Goal: Task Accomplishment & Management: Manage account settings

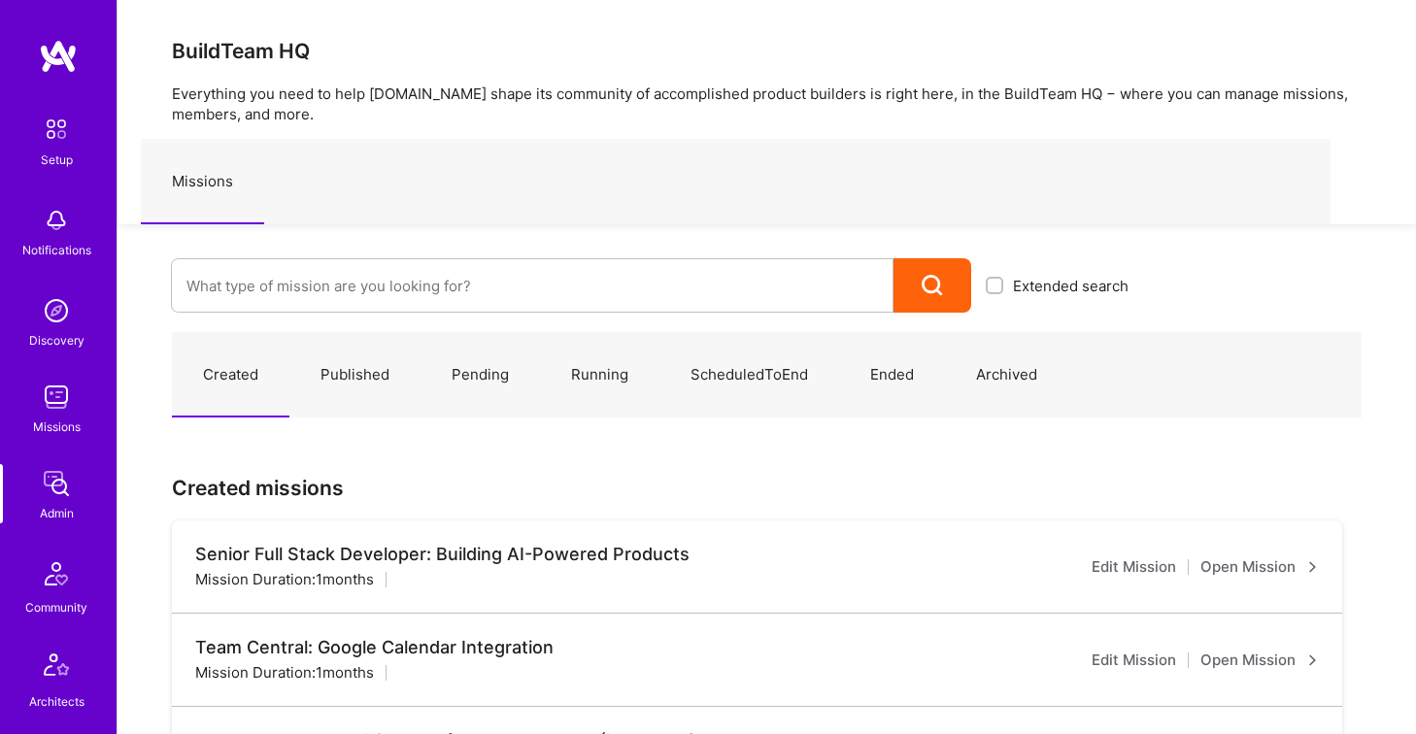
click at [576, 380] on link "Running" at bounding box center [599, 375] width 119 height 84
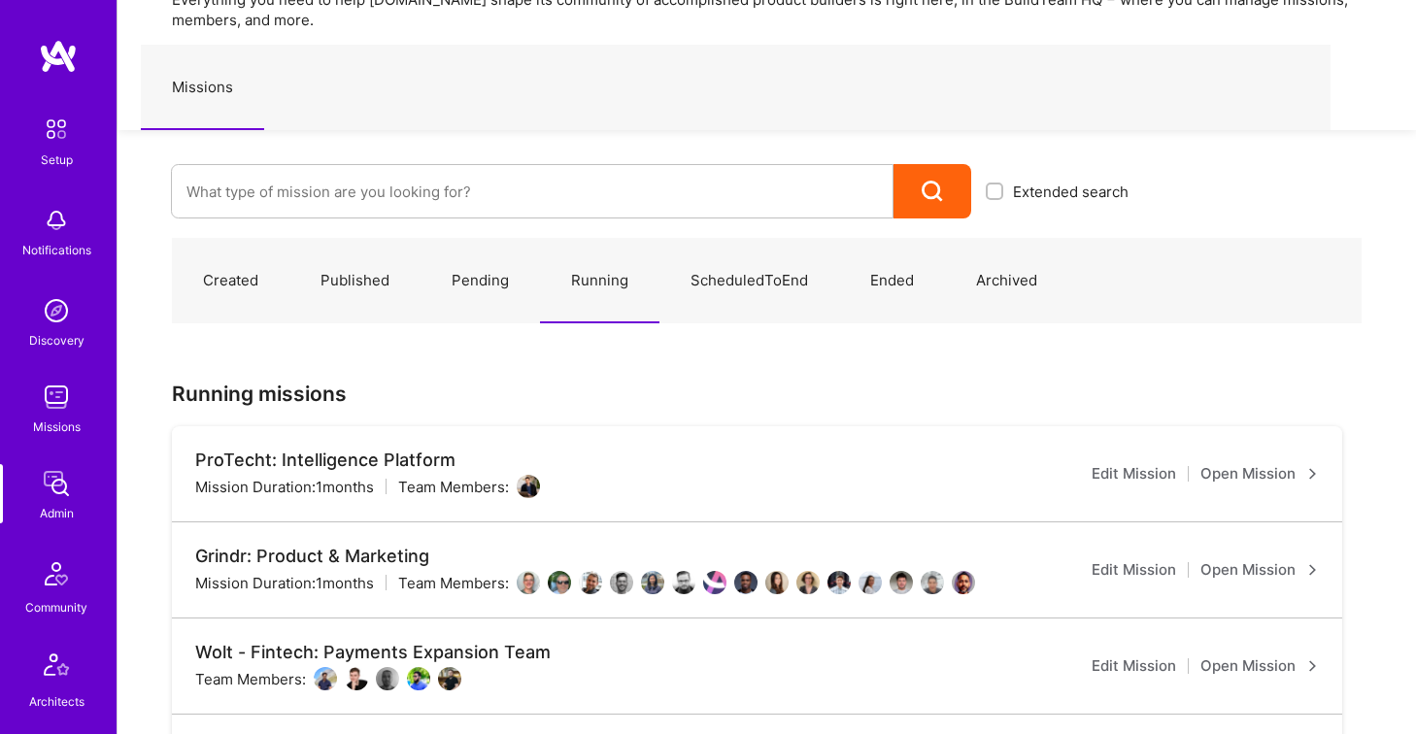
scroll to position [98, 0]
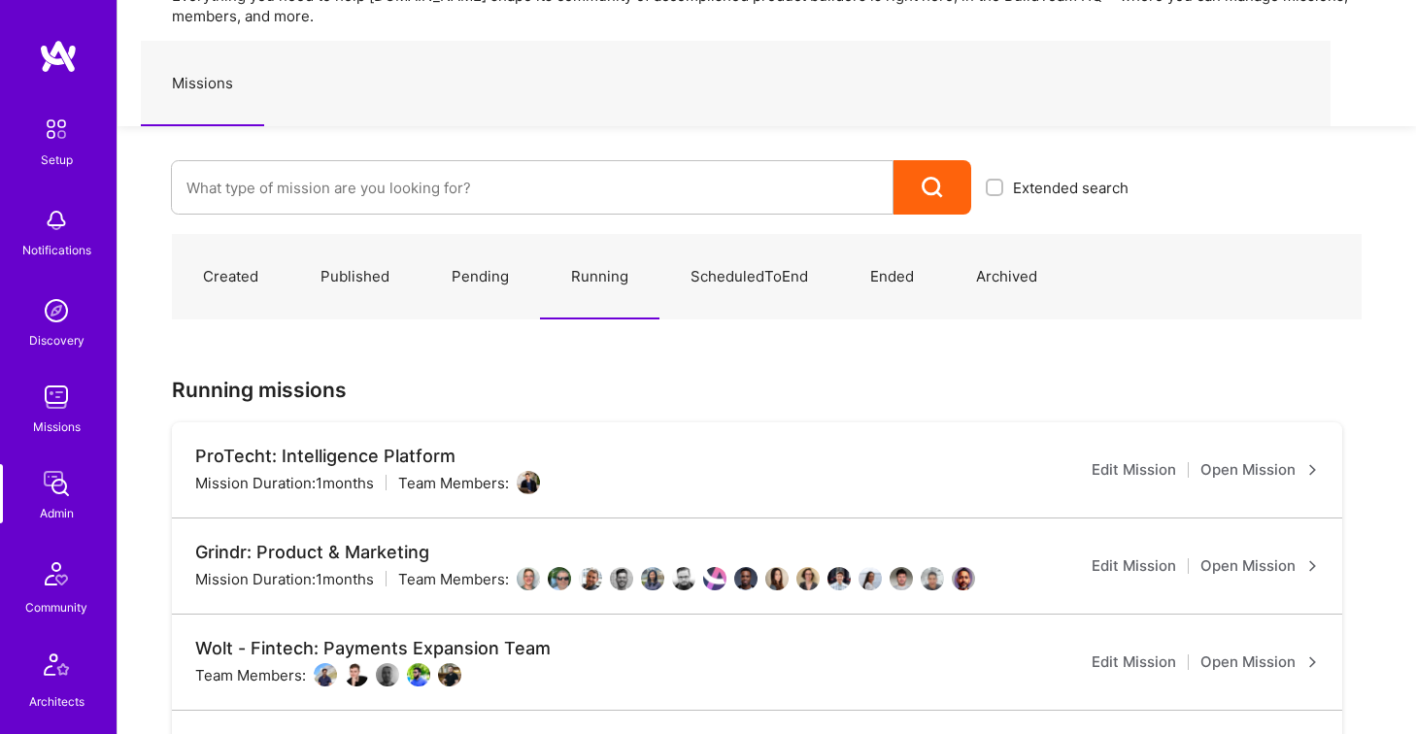
click at [1276, 468] on link "Open Mission" at bounding box center [1259, 469] width 118 height 23
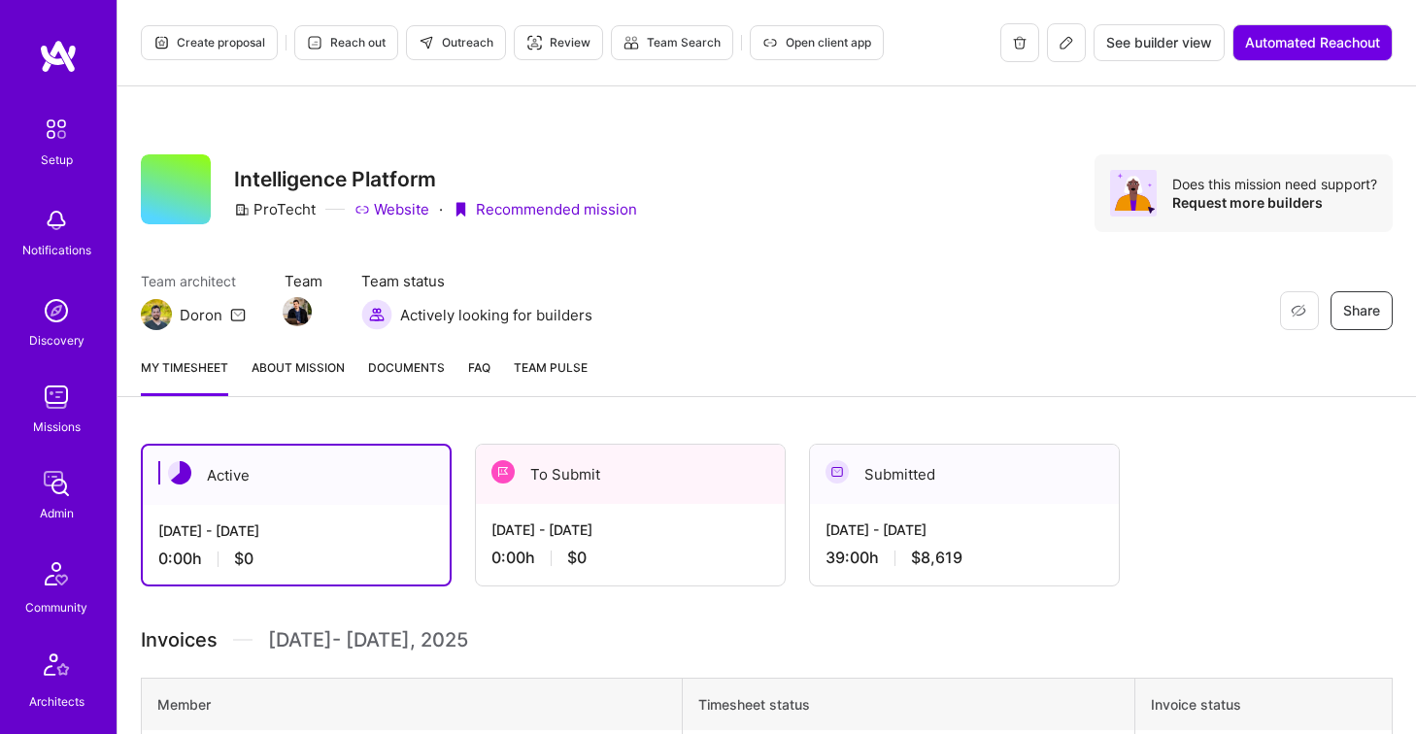
click at [399, 368] on span "Documents" at bounding box center [406, 367] width 77 height 20
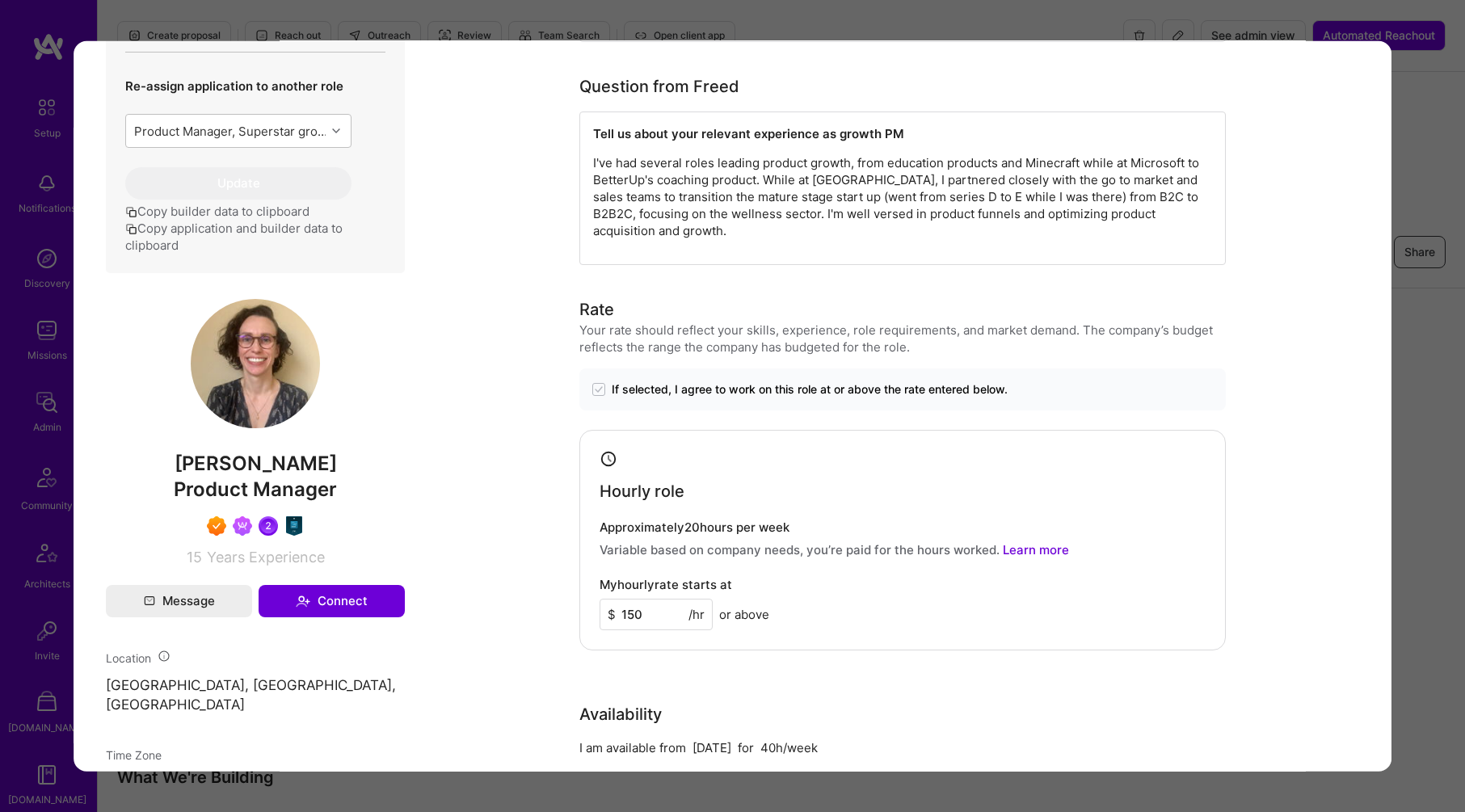
click at [262, 379] on img "modal" at bounding box center [255, 362] width 129 height 129
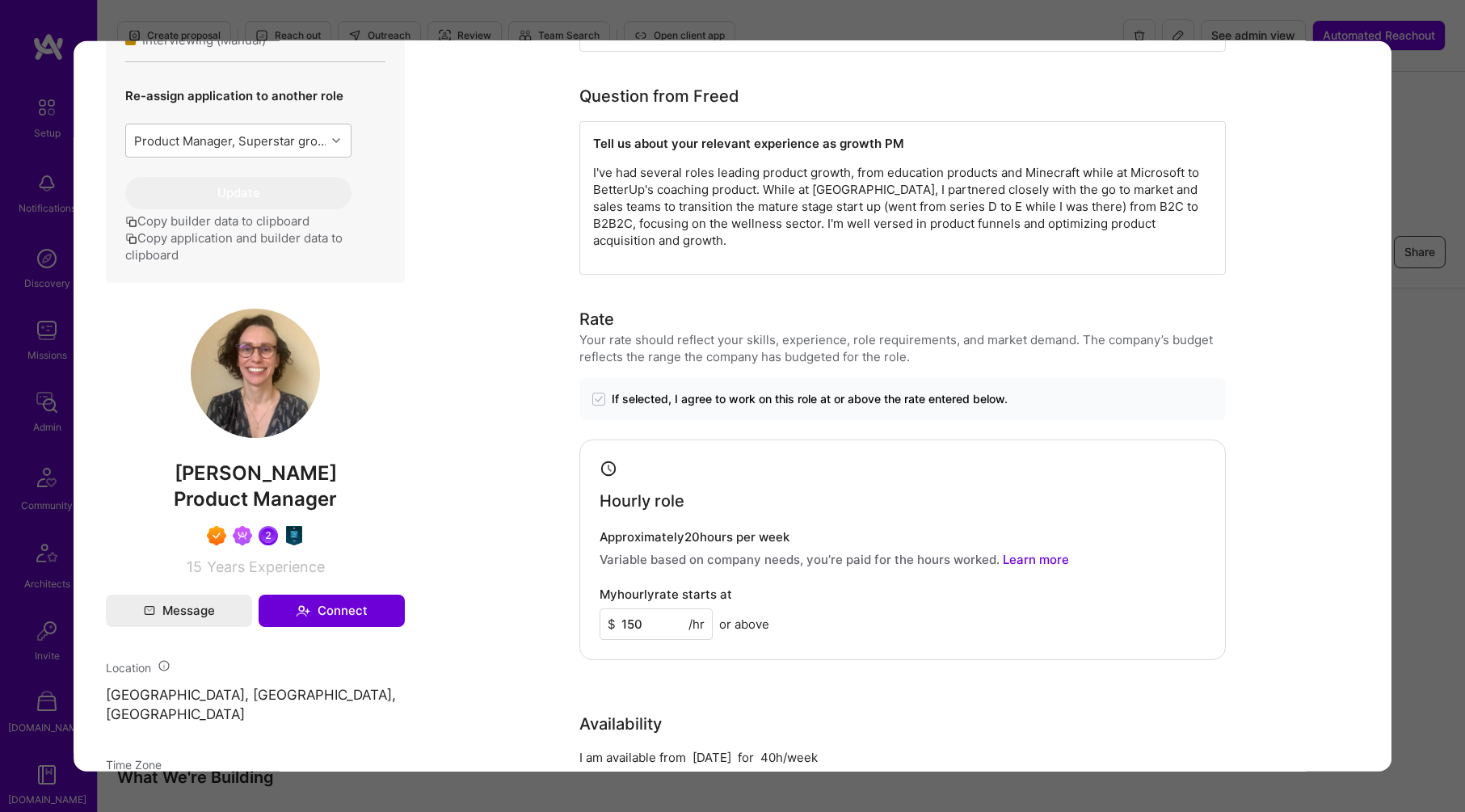
scroll to position [717, 0]
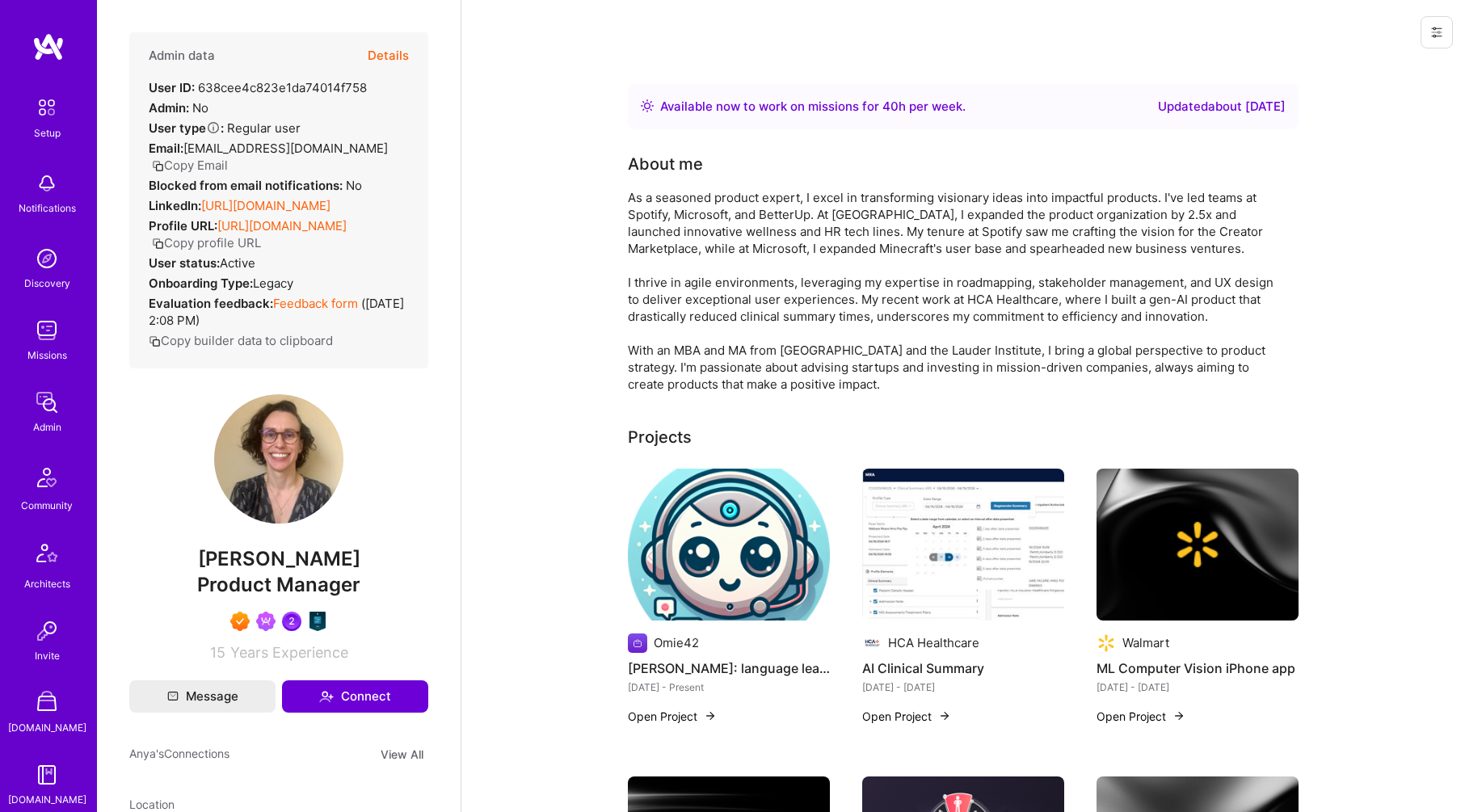
drag, startPoint x: 364, startPoint y: 55, endPoint x: 376, endPoint y: 57, distance: 12.2
click at [364, 55] on div "Admin data Details" at bounding box center [279, 56] width 260 height 47
click at [378, 58] on button "Details" at bounding box center [389, 56] width 42 height 47
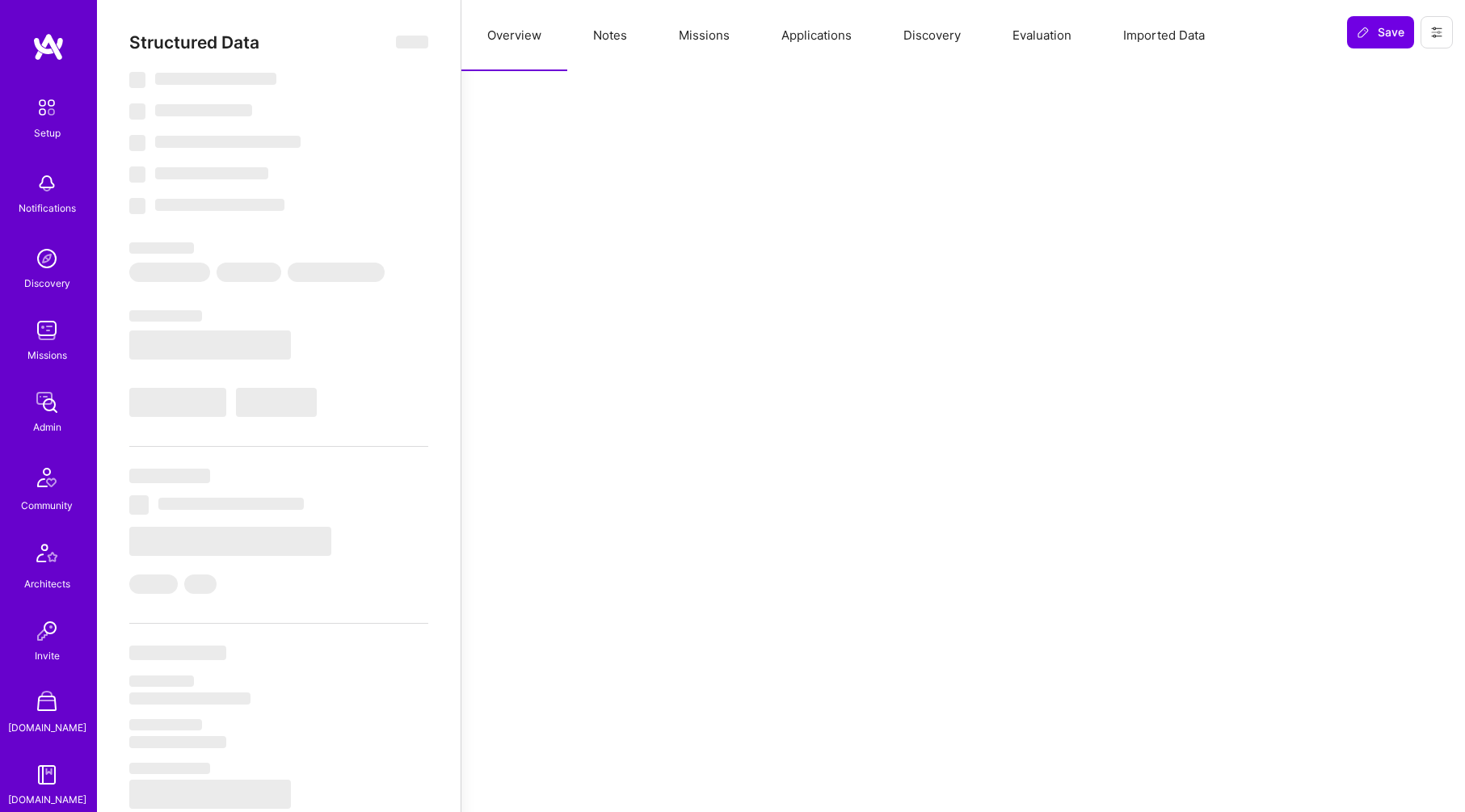
select select "Right Now"
select select "7"
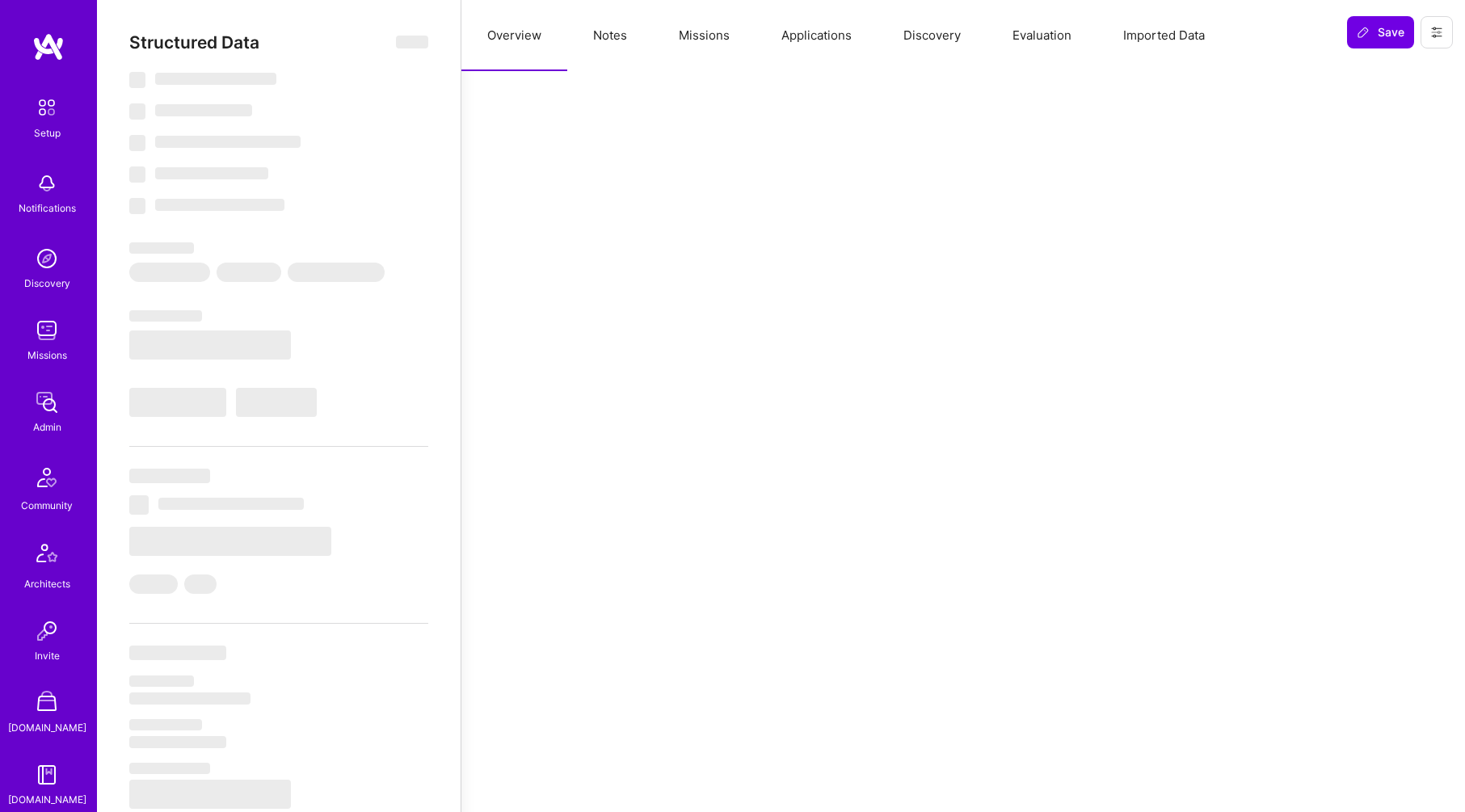
select select "US"
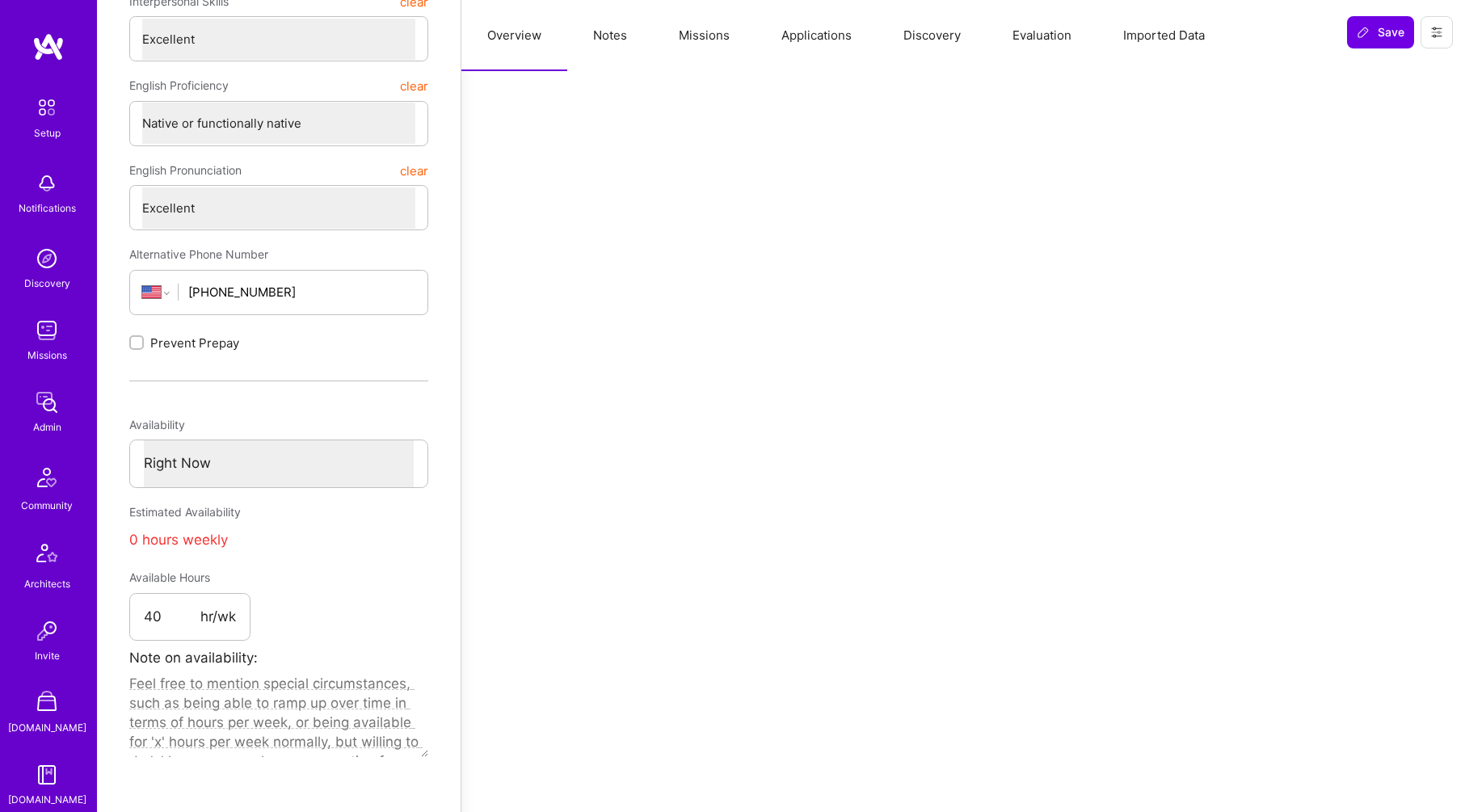
scroll to position [523, 0]
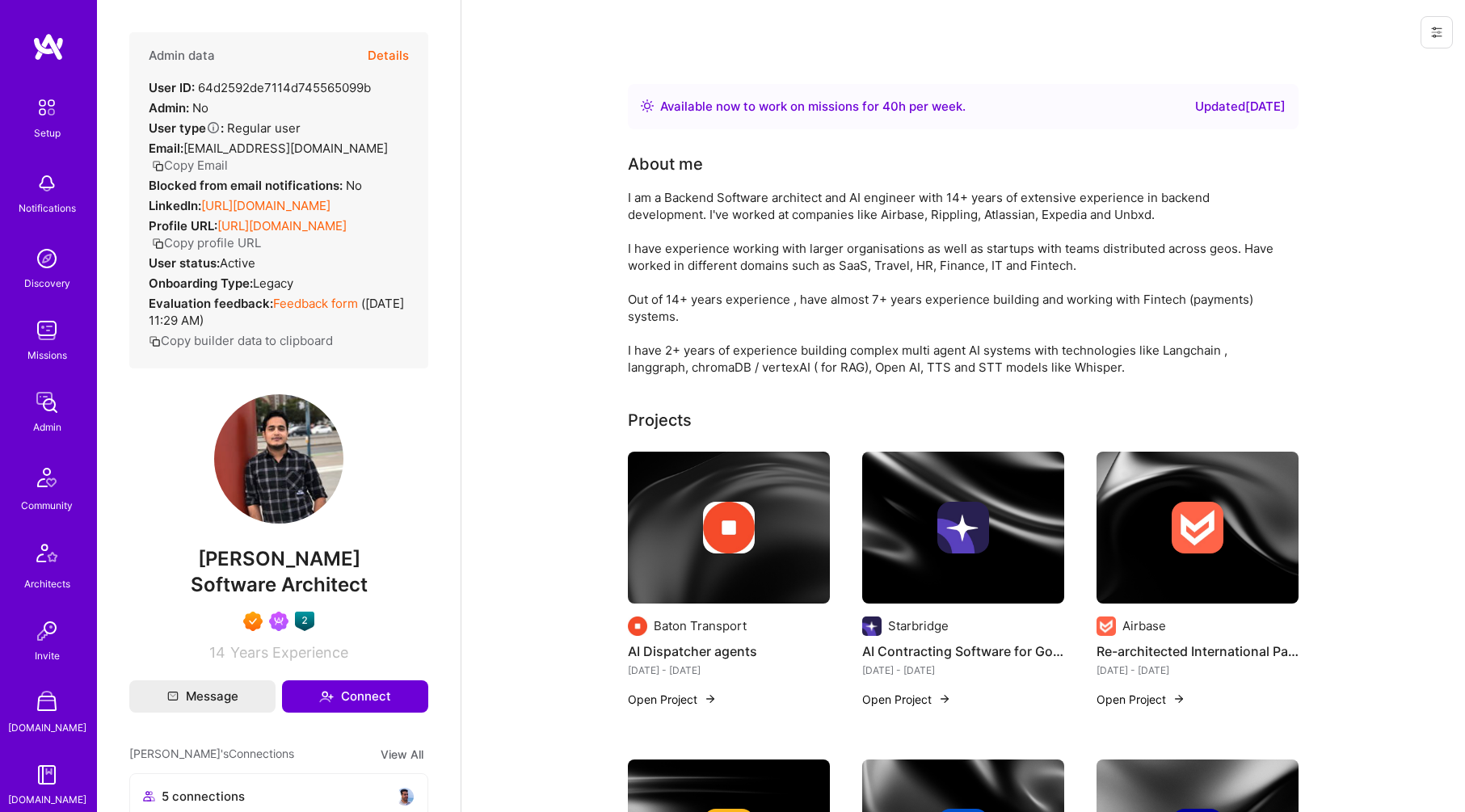
click at [393, 68] on button "Details" at bounding box center [389, 56] width 42 height 47
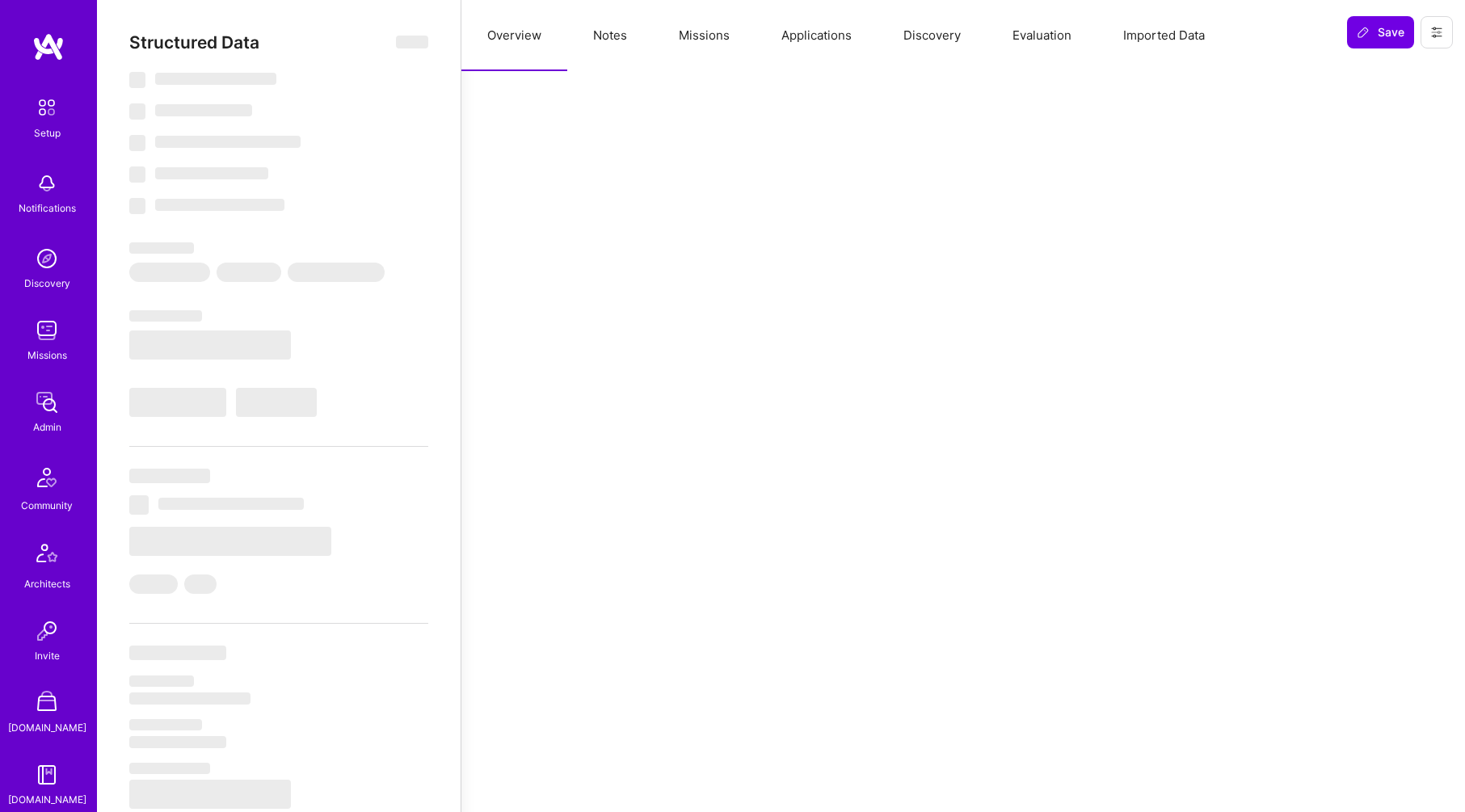
select select "Right Now"
select select "7"
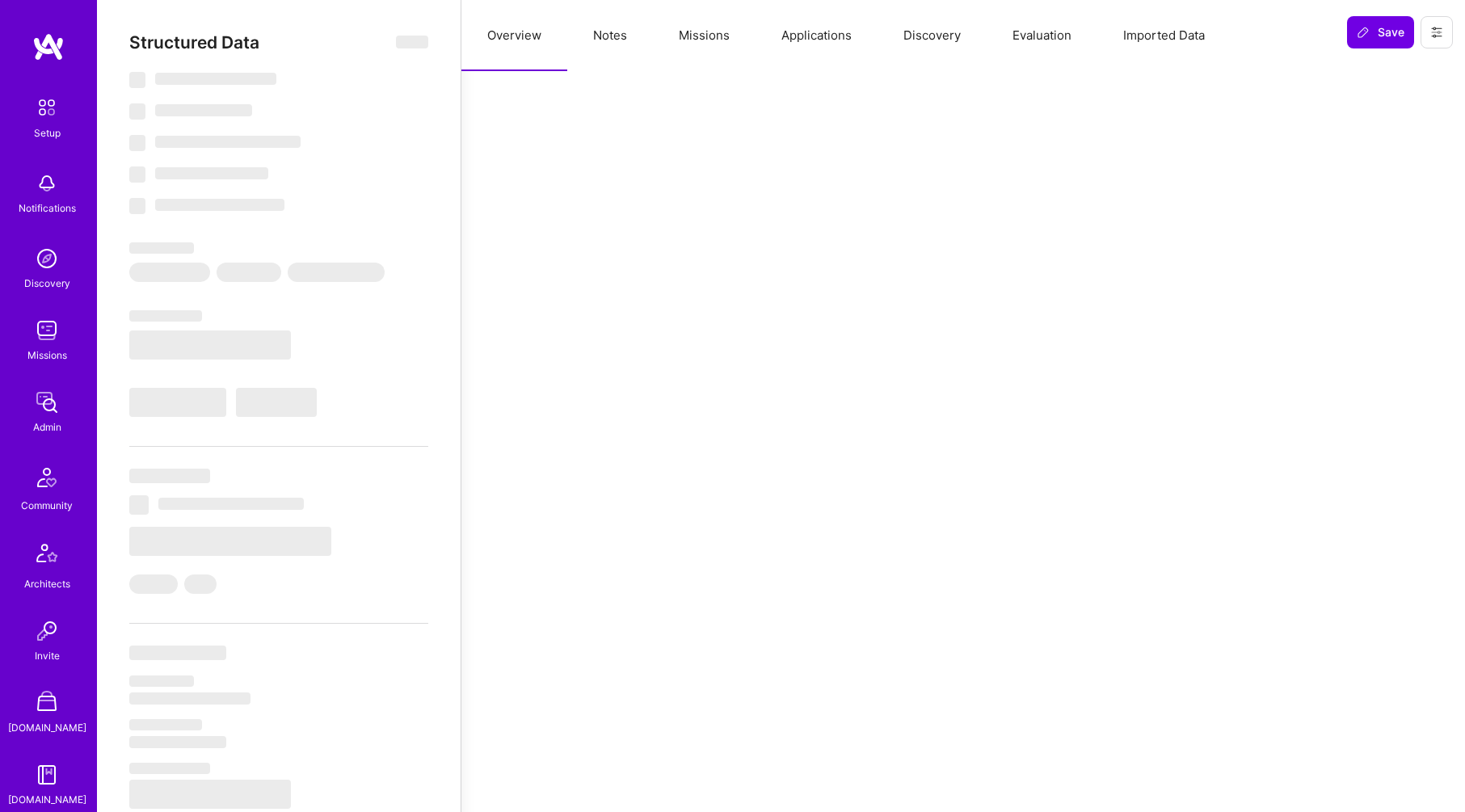
select select "IN"
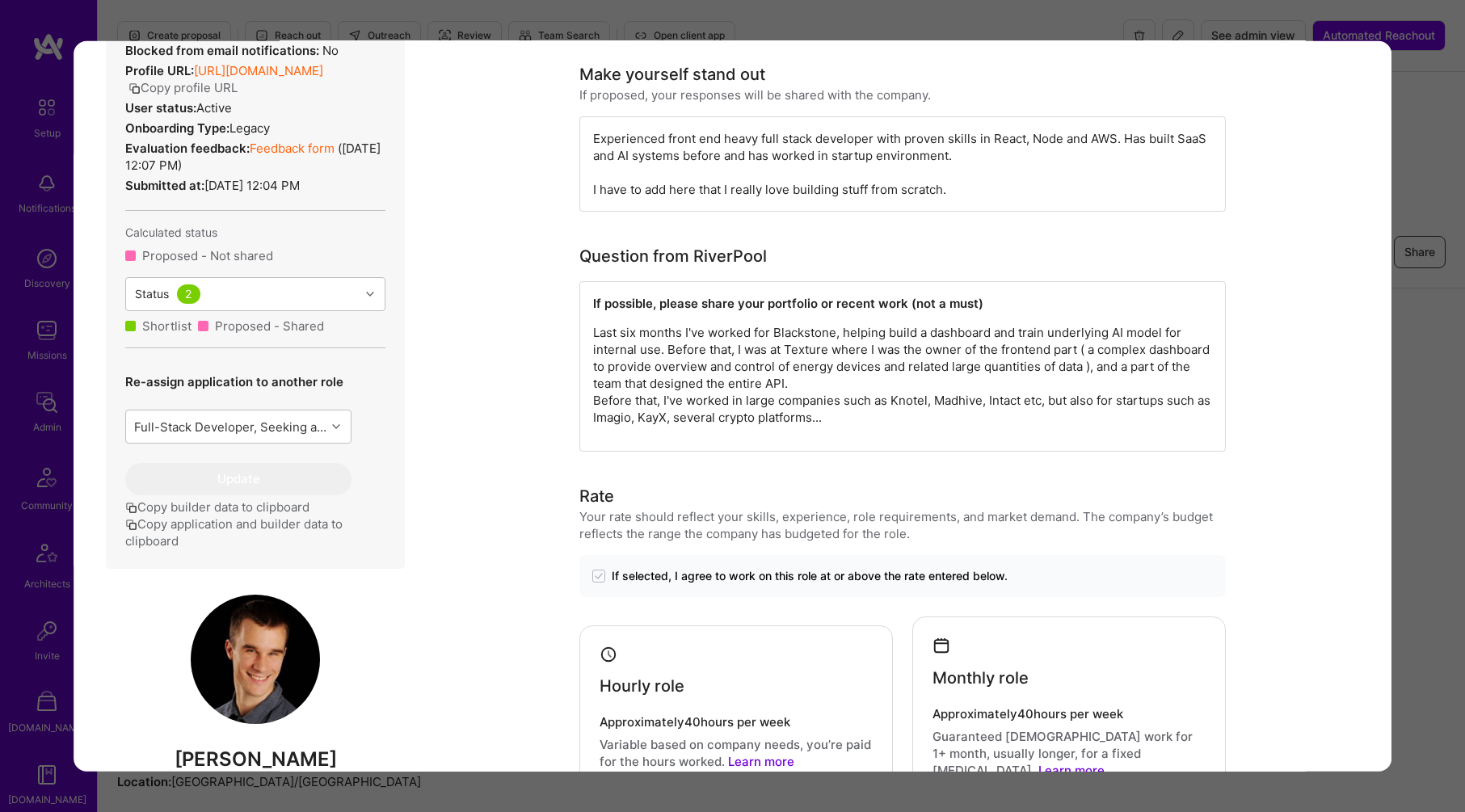
scroll to position [507, 0]
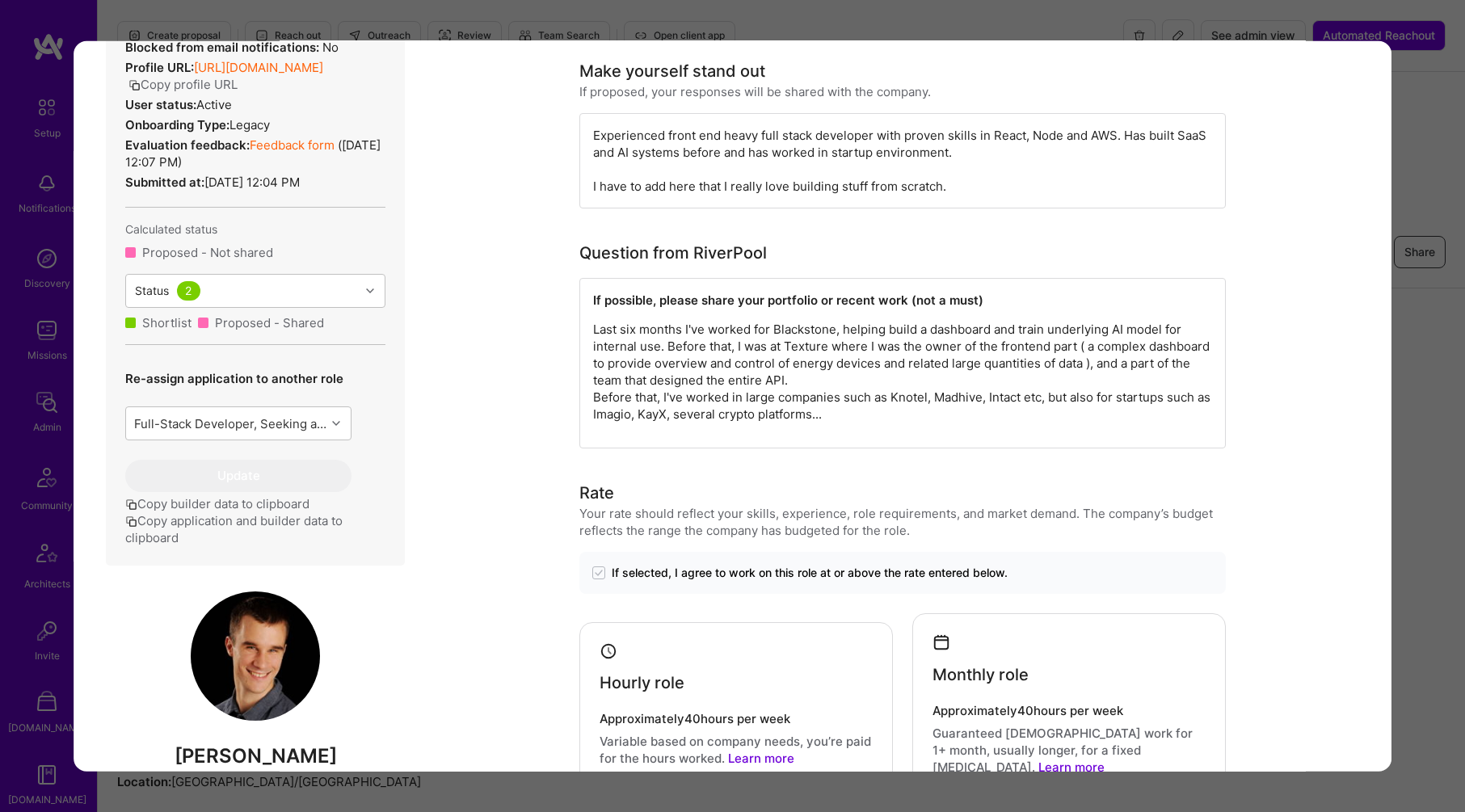
click at [241, 695] on img "modal" at bounding box center [255, 656] width 129 height 129
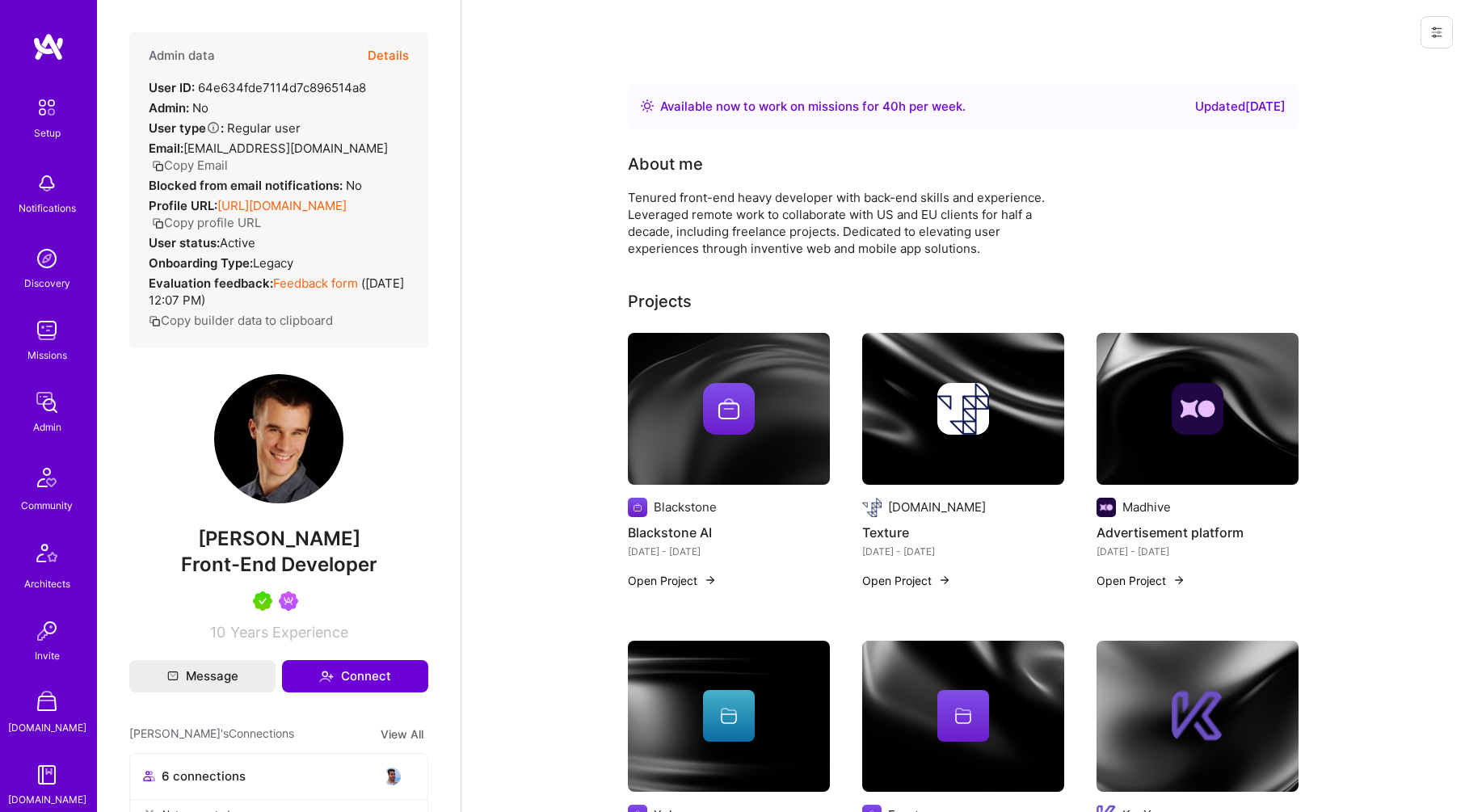
click at [369, 56] on button "Details" at bounding box center [389, 56] width 42 height 47
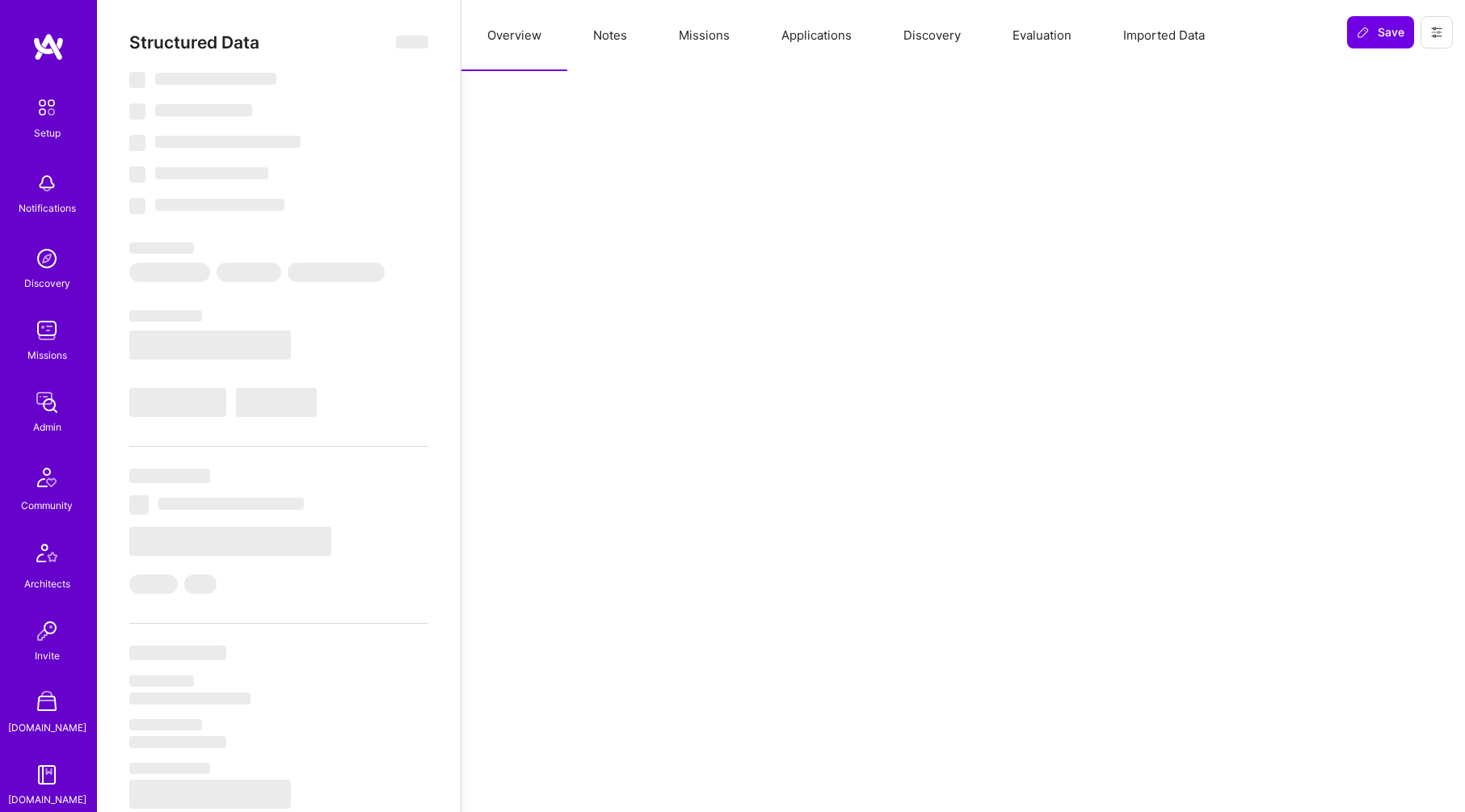
select select "Right Now"
select select "5"
select select "7"
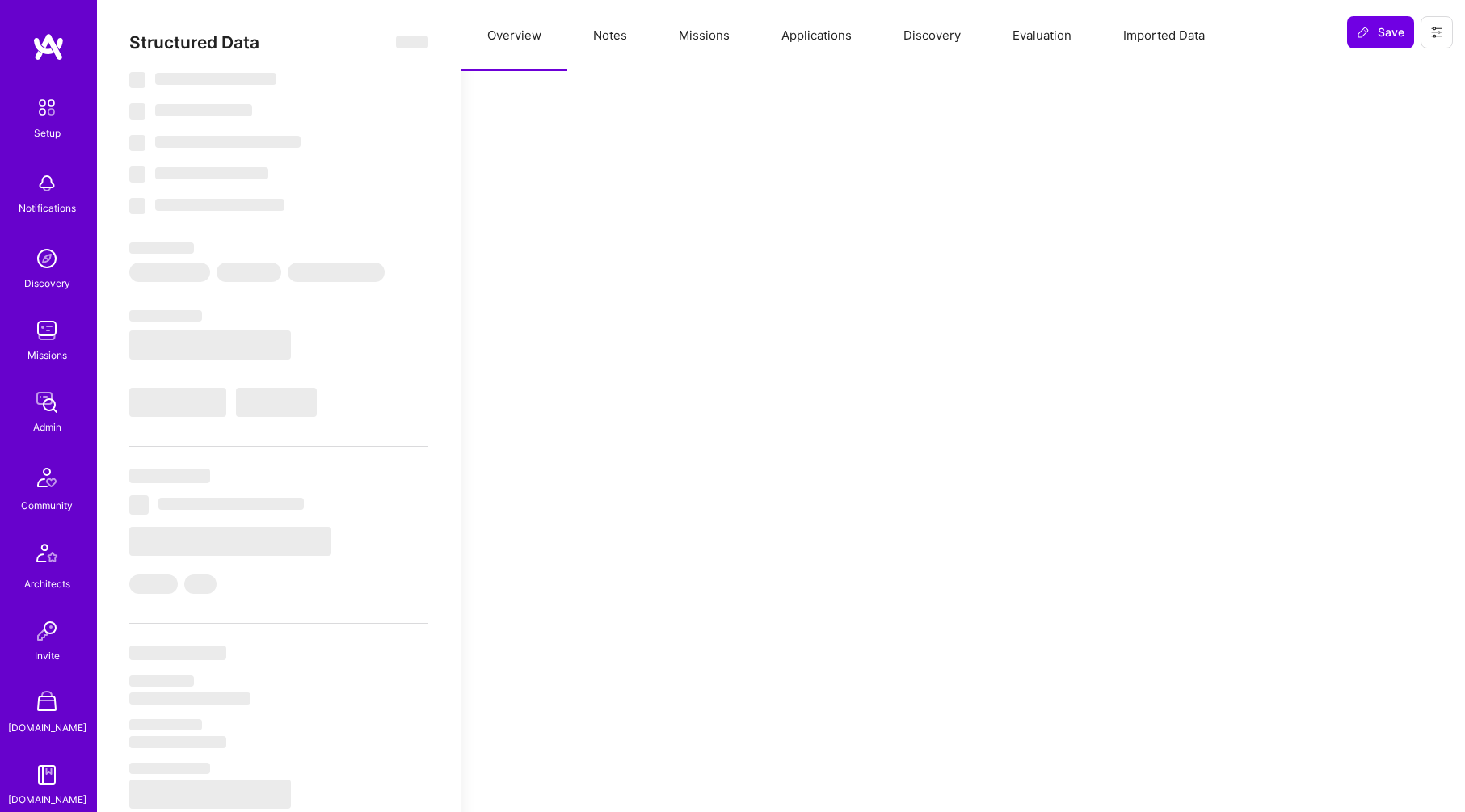
select select "AT"
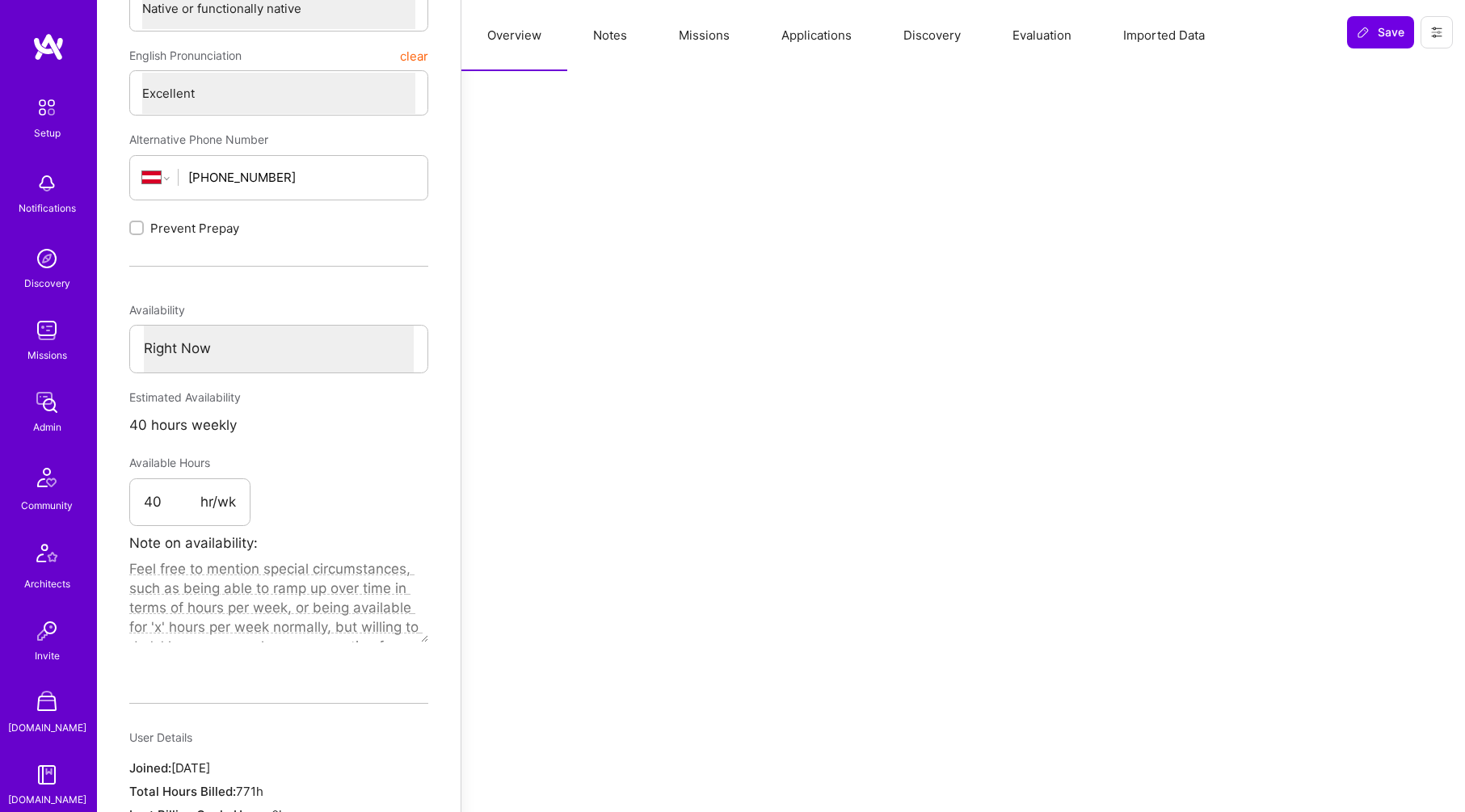
scroll to position [552, 0]
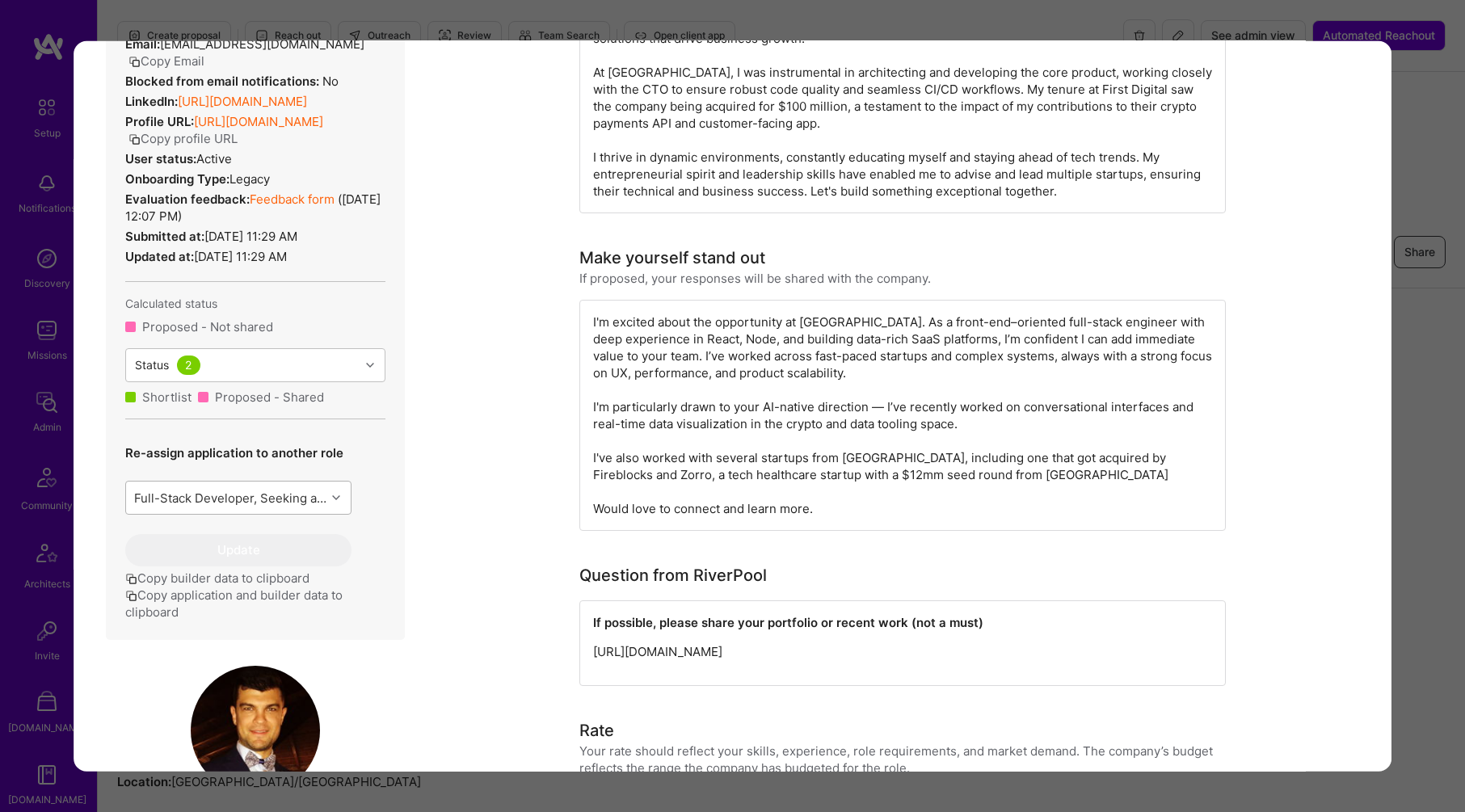
scroll to position [569, 0]
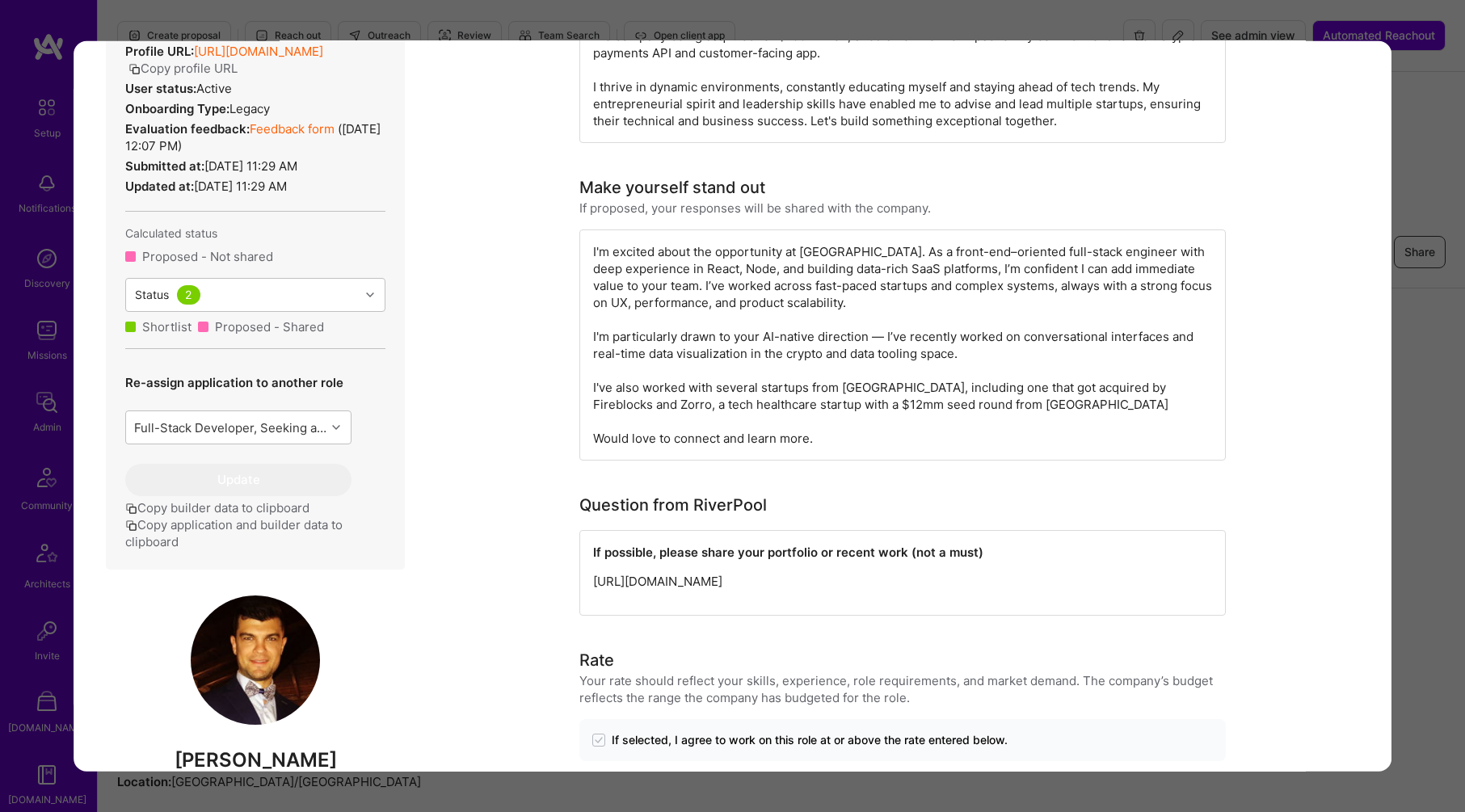
drag, startPoint x: 267, startPoint y: 692, endPoint x: 274, endPoint y: 681, distance: 13.0
click at [267, 692] on img "modal" at bounding box center [255, 660] width 129 height 129
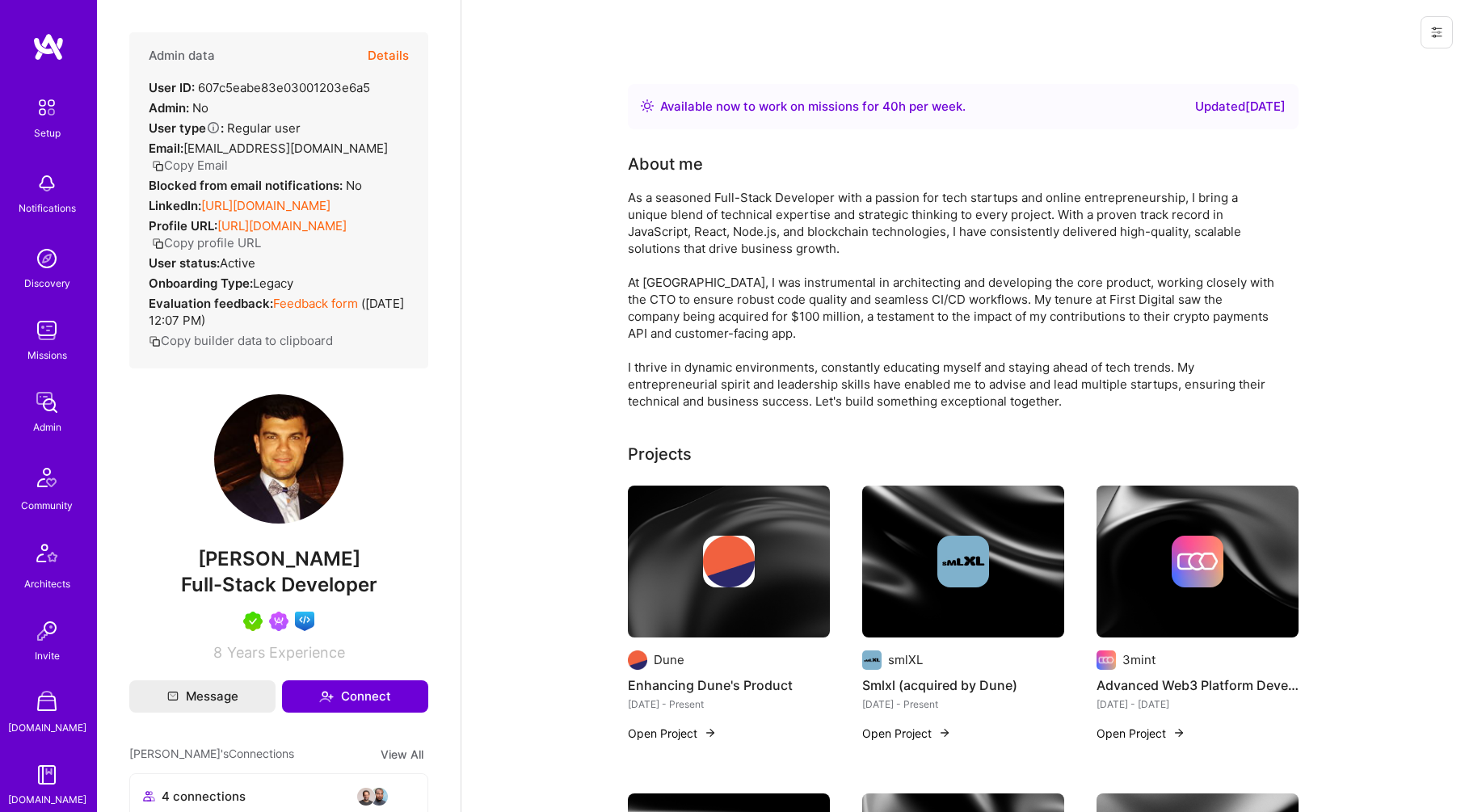
click at [398, 62] on button "Details" at bounding box center [389, 56] width 42 height 47
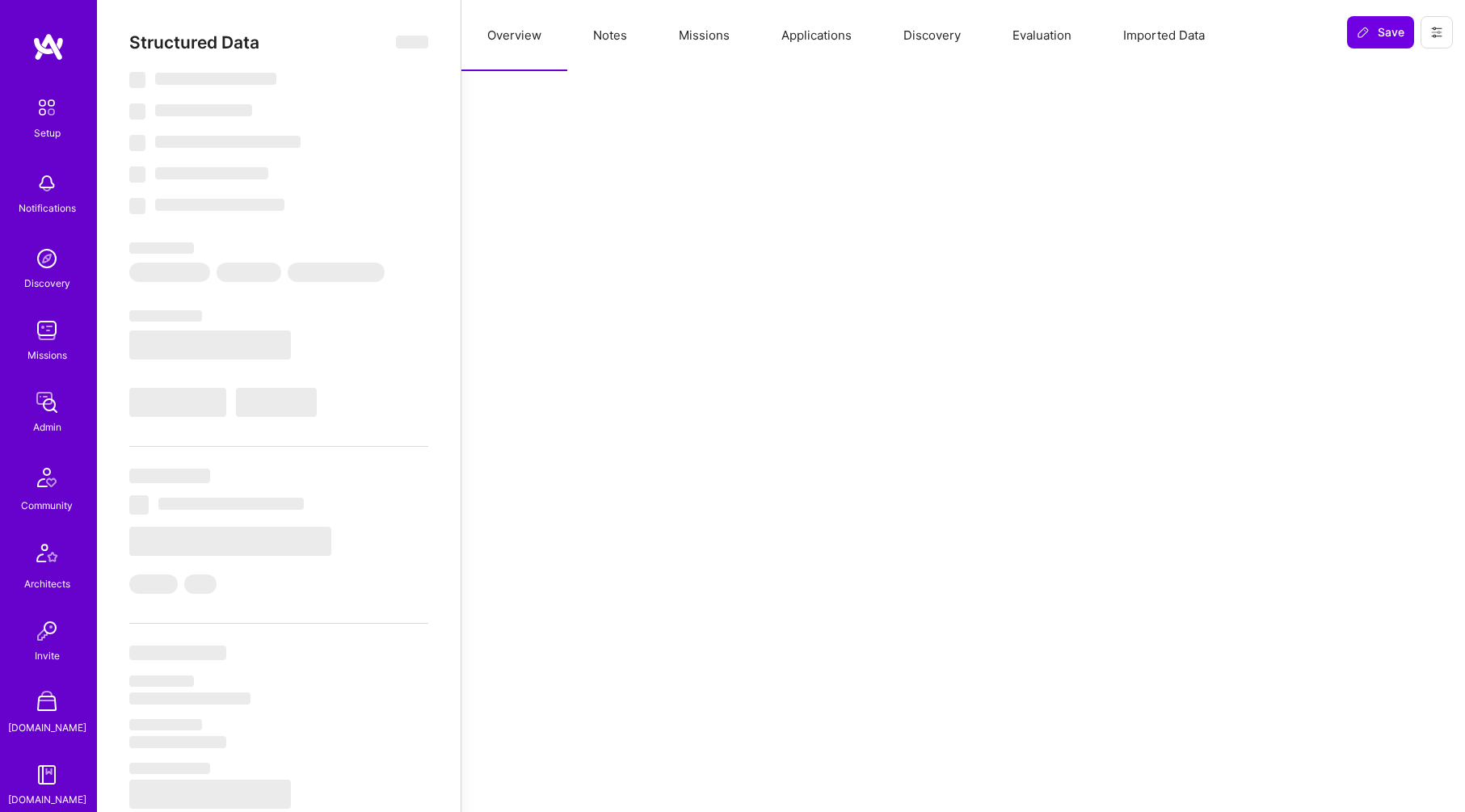
select select "Right Now"
select select "5"
select select "7"
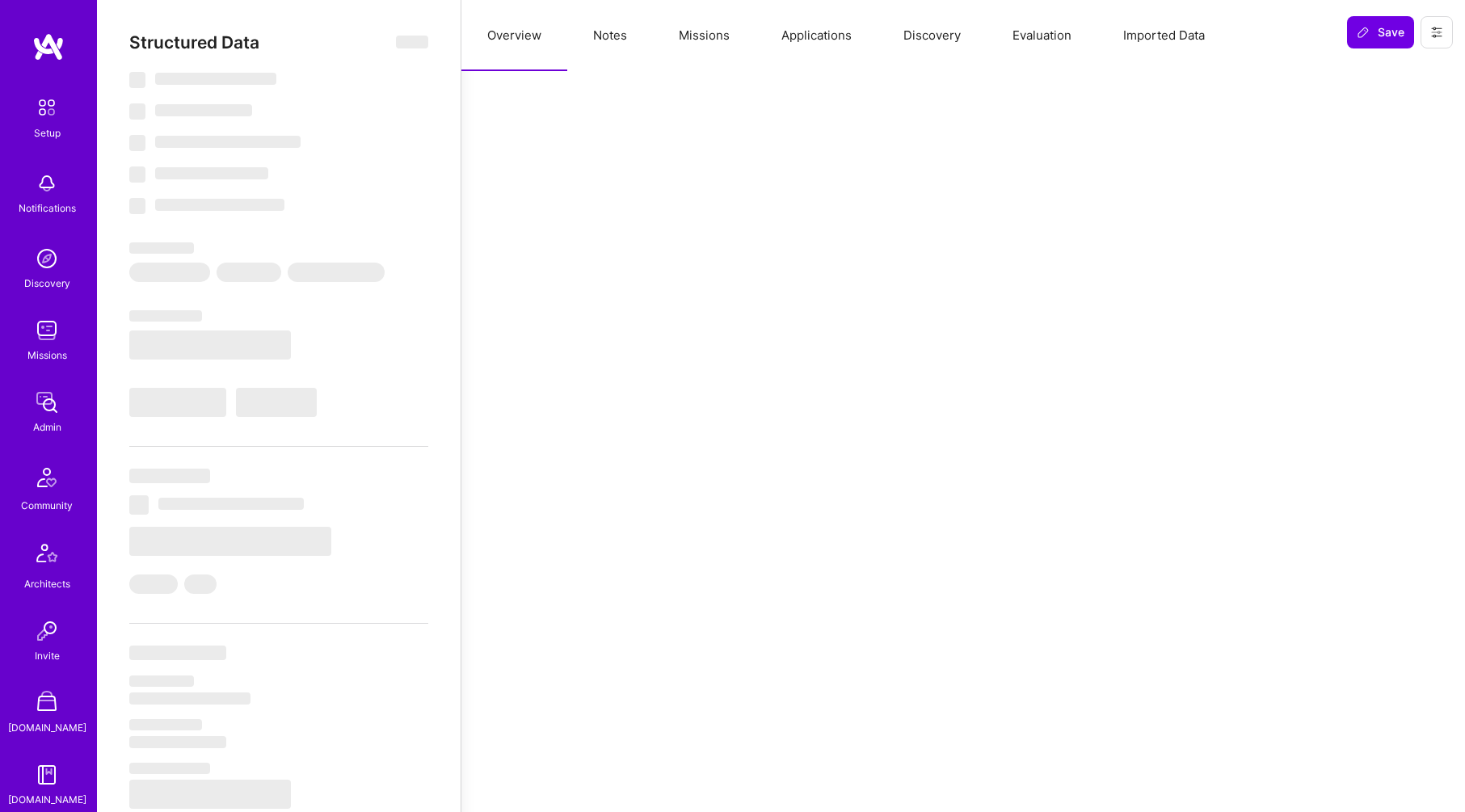
select select "US"
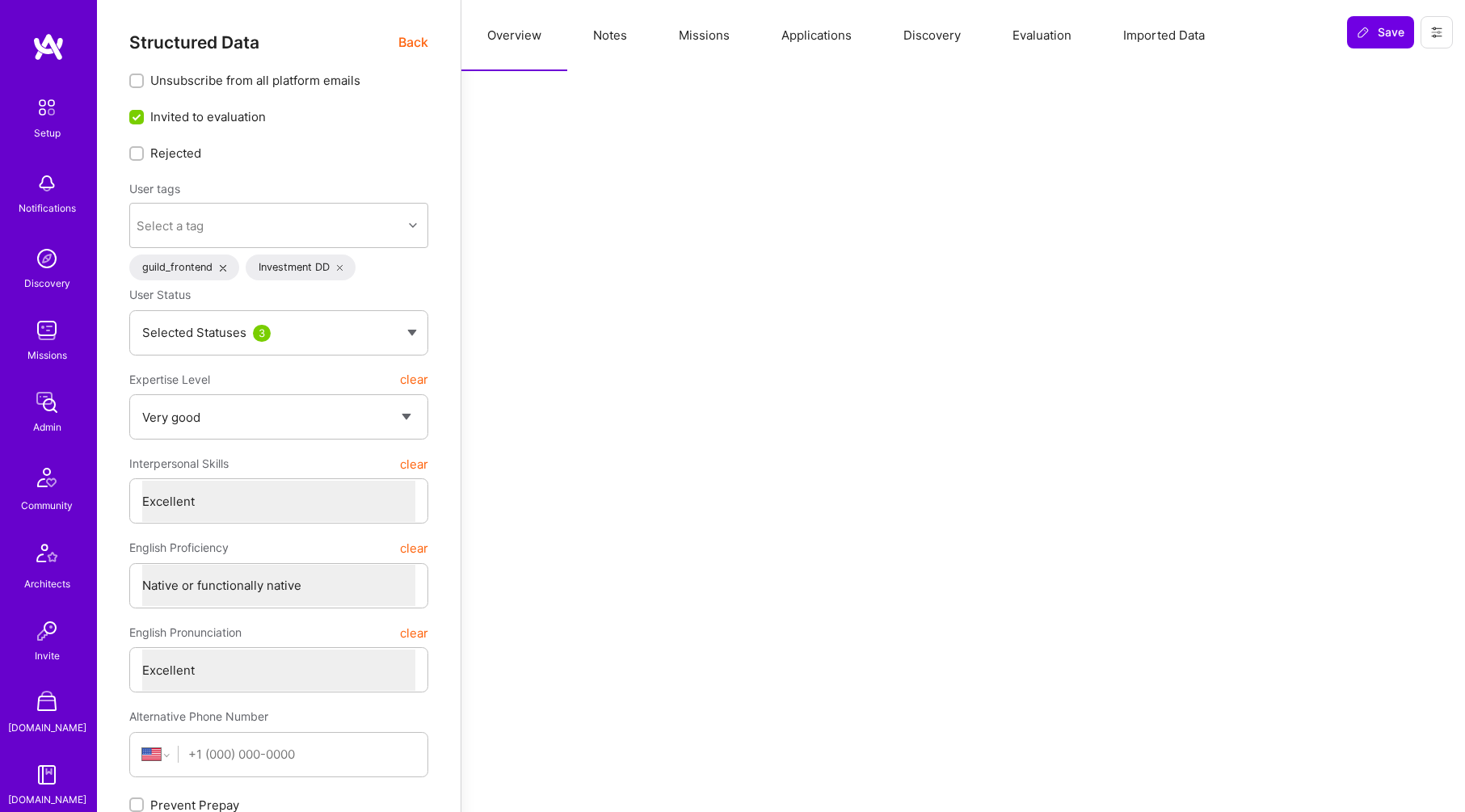
click at [841, 38] on button "Applications" at bounding box center [816, 35] width 122 height 71
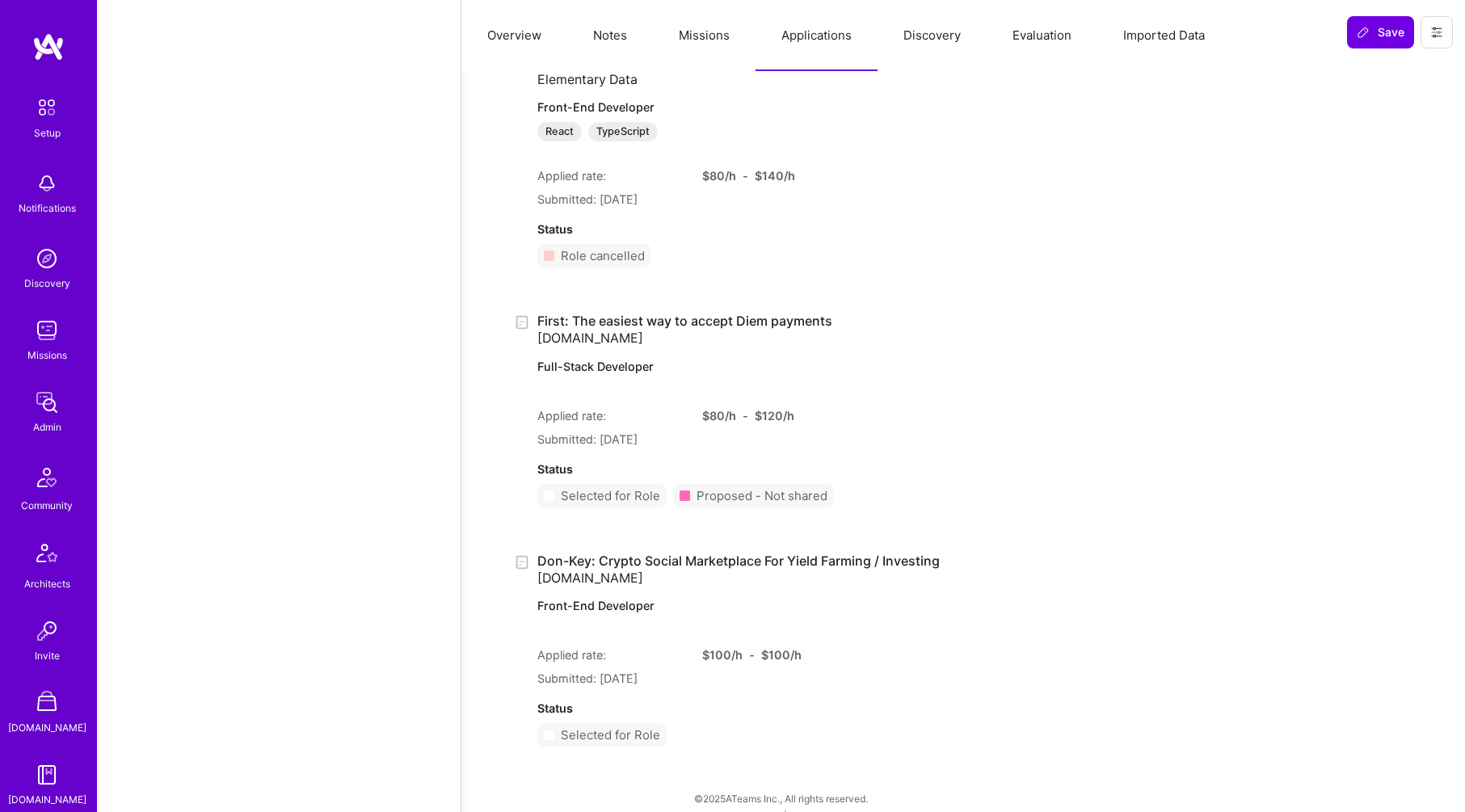
scroll to position [43941, 0]
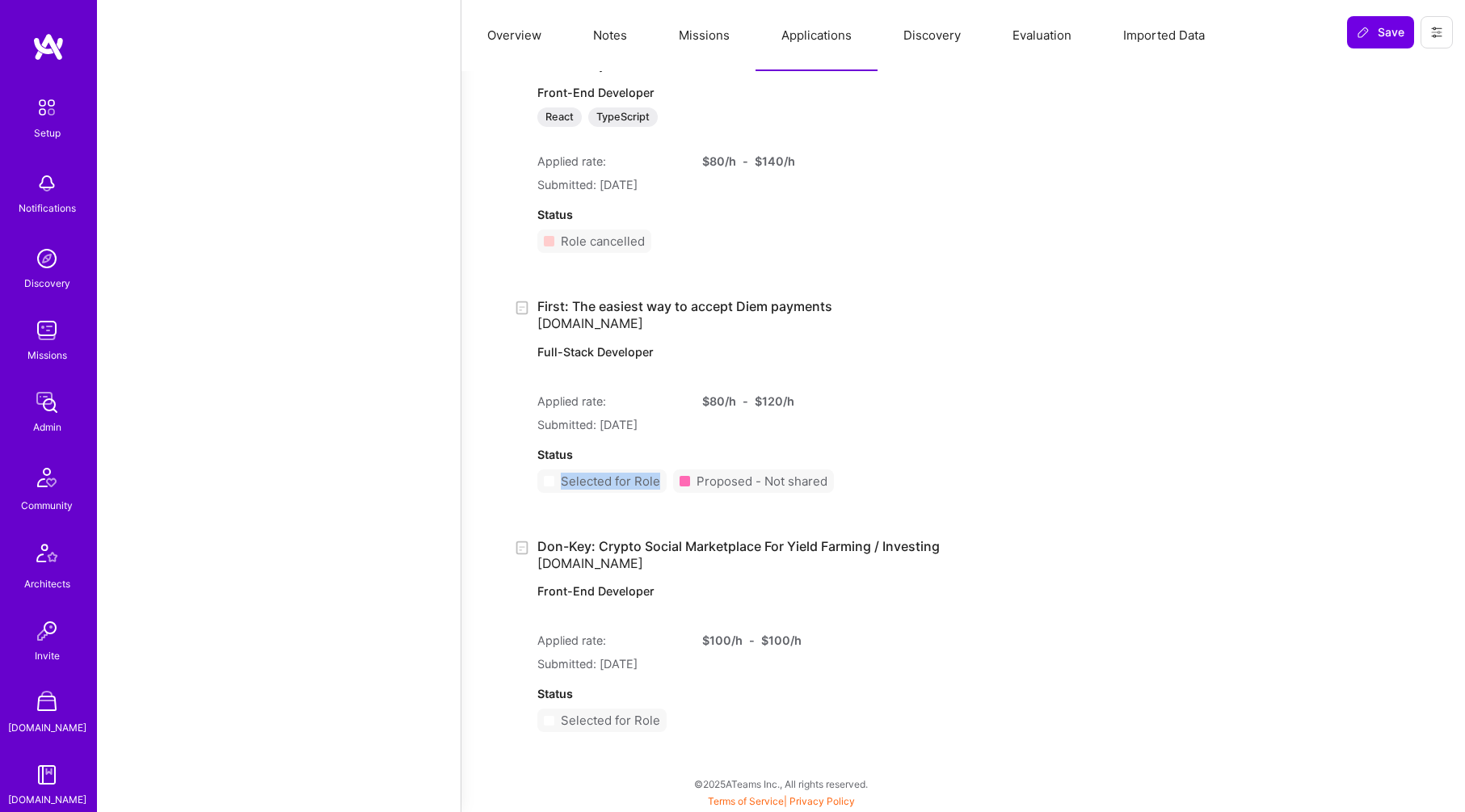
drag, startPoint x: 632, startPoint y: 480, endPoint x: 553, endPoint y: 481, distance: 79.0
click at [553, 481] on div "Selected for Role" at bounding box center [601, 481] width 129 height 23
click at [632, 486] on div "Selected for Role" at bounding box center [610, 481] width 99 height 17
click at [695, 42] on button "Missions" at bounding box center [704, 35] width 102 height 71
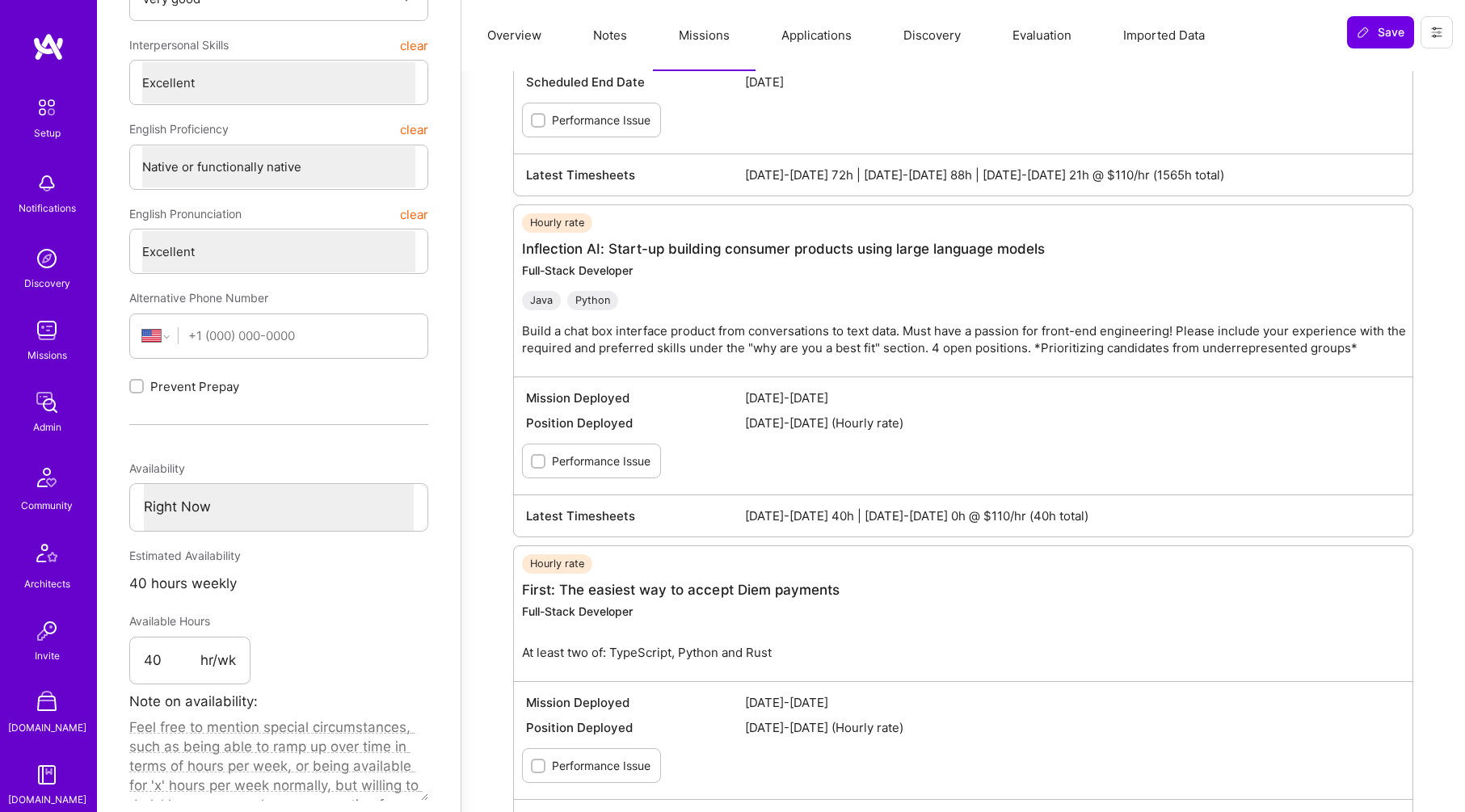
scroll to position [0, 0]
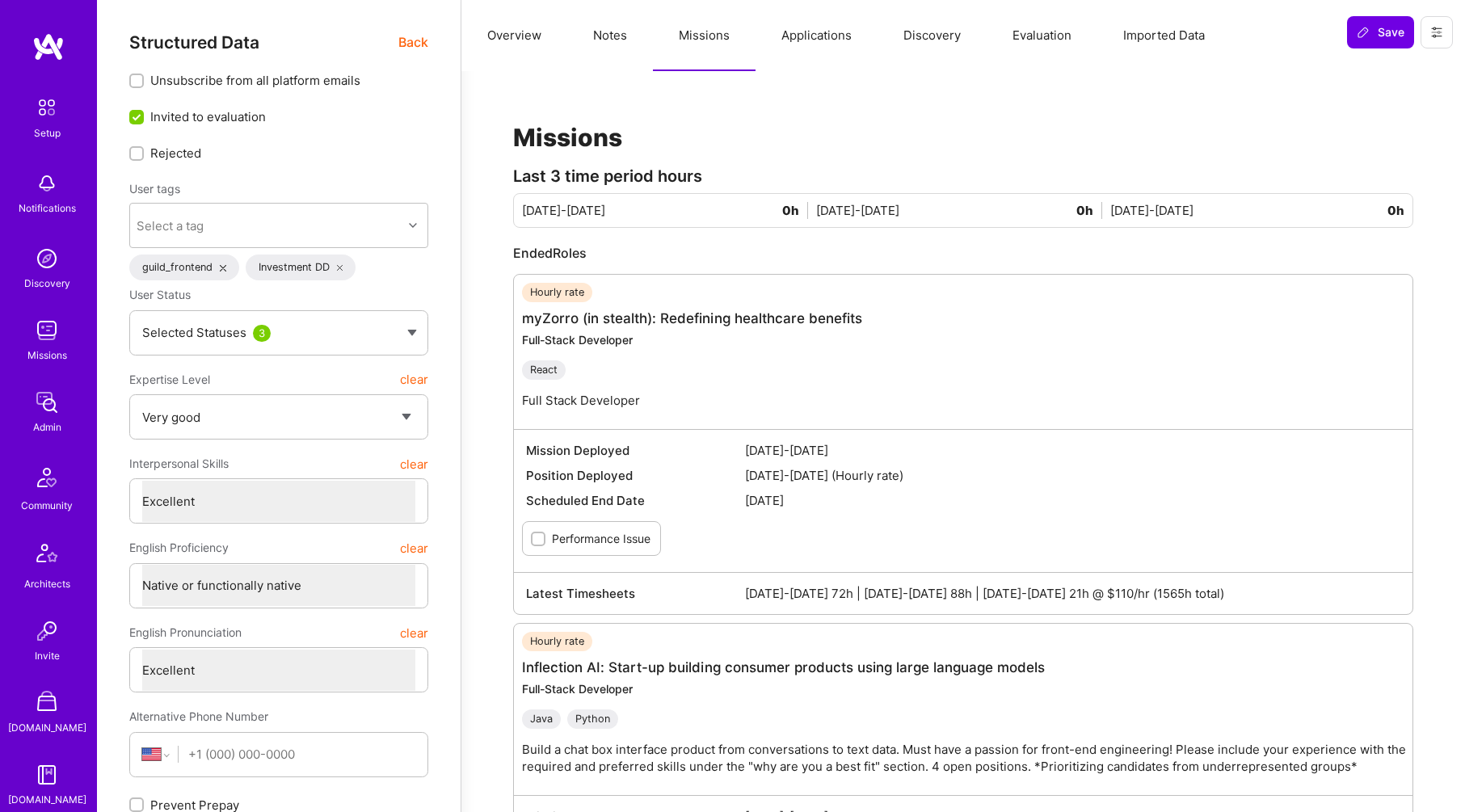
drag, startPoint x: 532, startPoint y: 38, endPoint x: 601, endPoint y: 97, distance: 90.8
click at [532, 38] on button "Overview" at bounding box center [514, 35] width 106 height 71
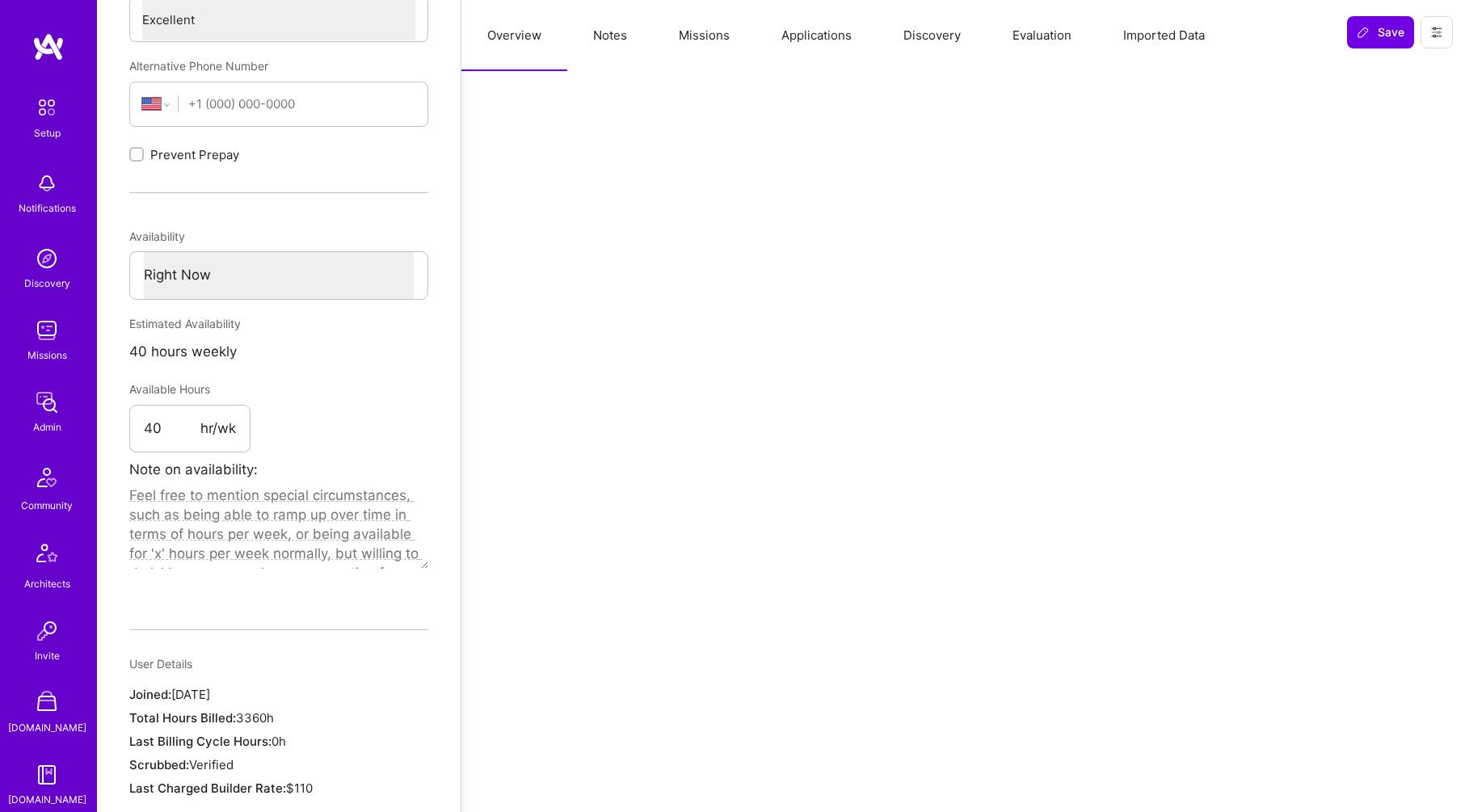
scroll to position [648, 0]
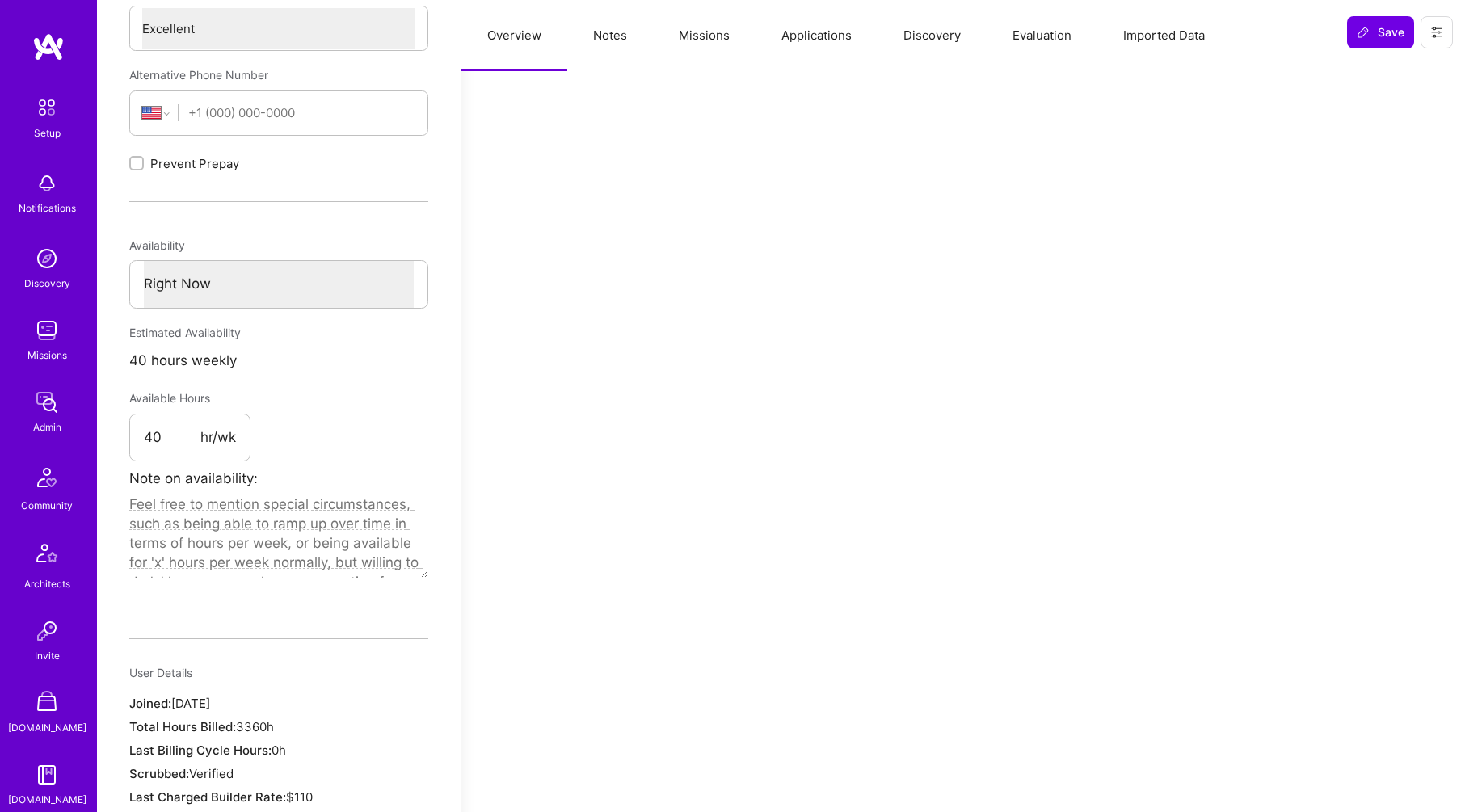
click at [704, 48] on button "Missions" at bounding box center [704, 35] width 102 height 71
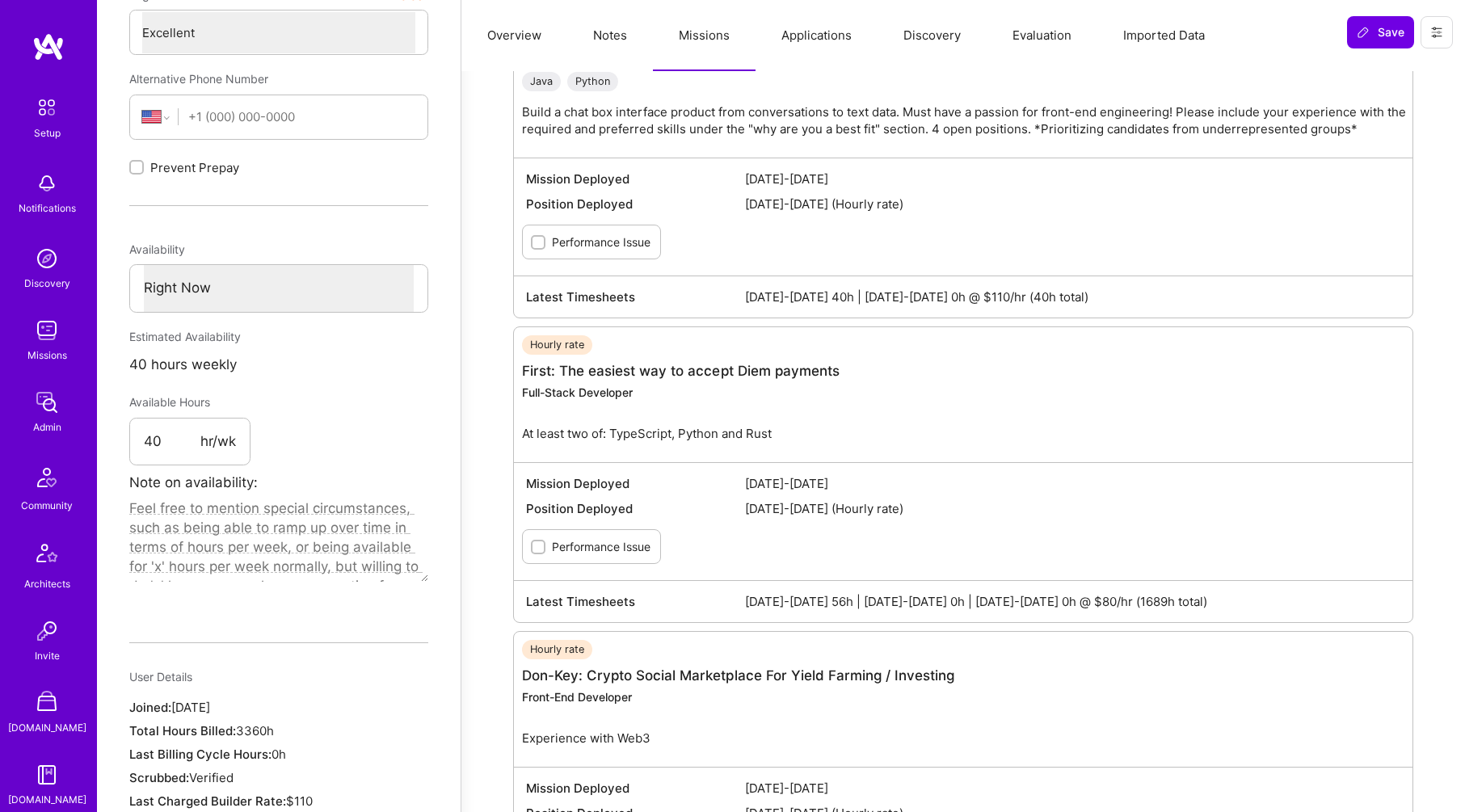
scroll to position [630, 0]
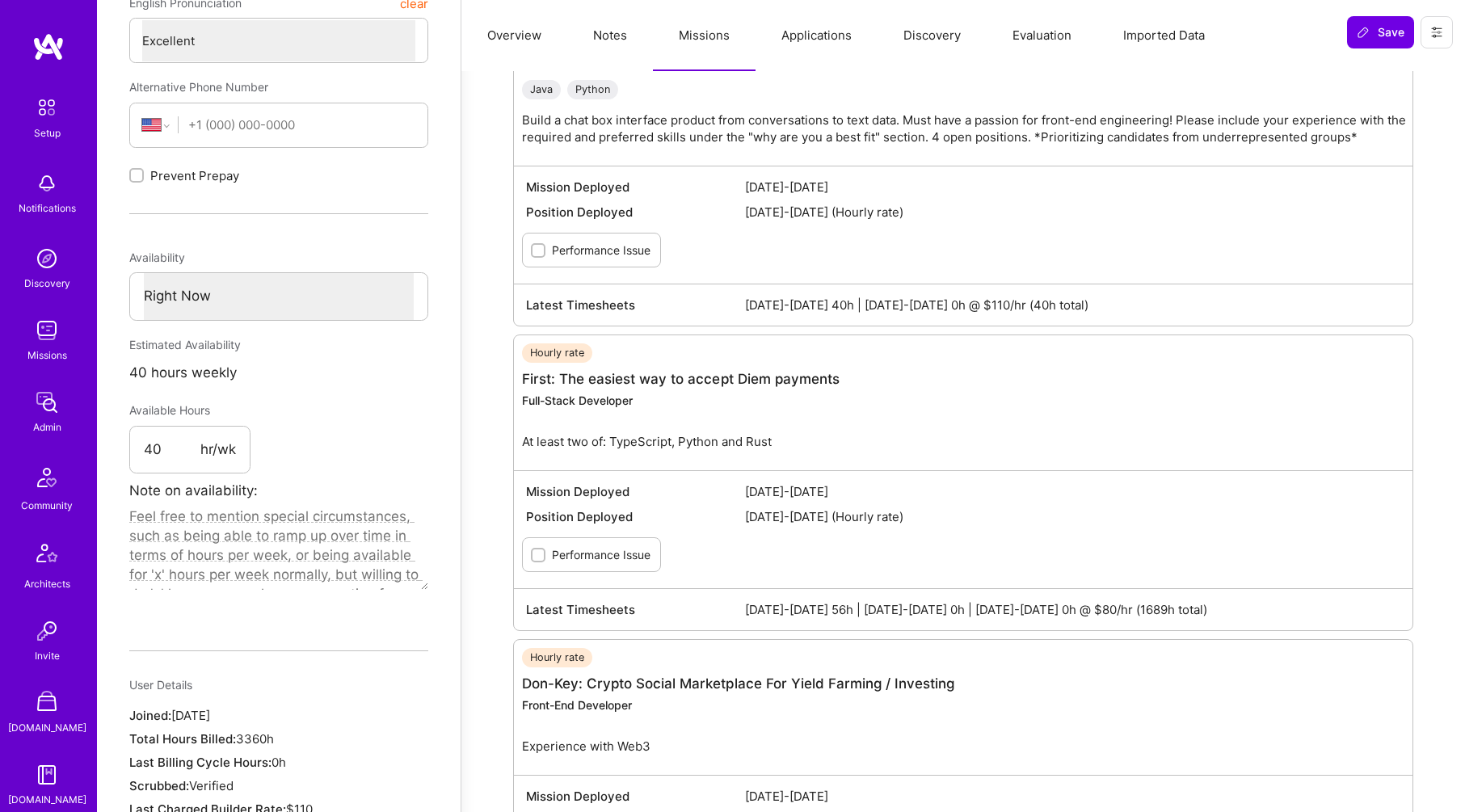
click at [807, 38] on button "Applications" at bounding box center [816, 35] width 122 height 71
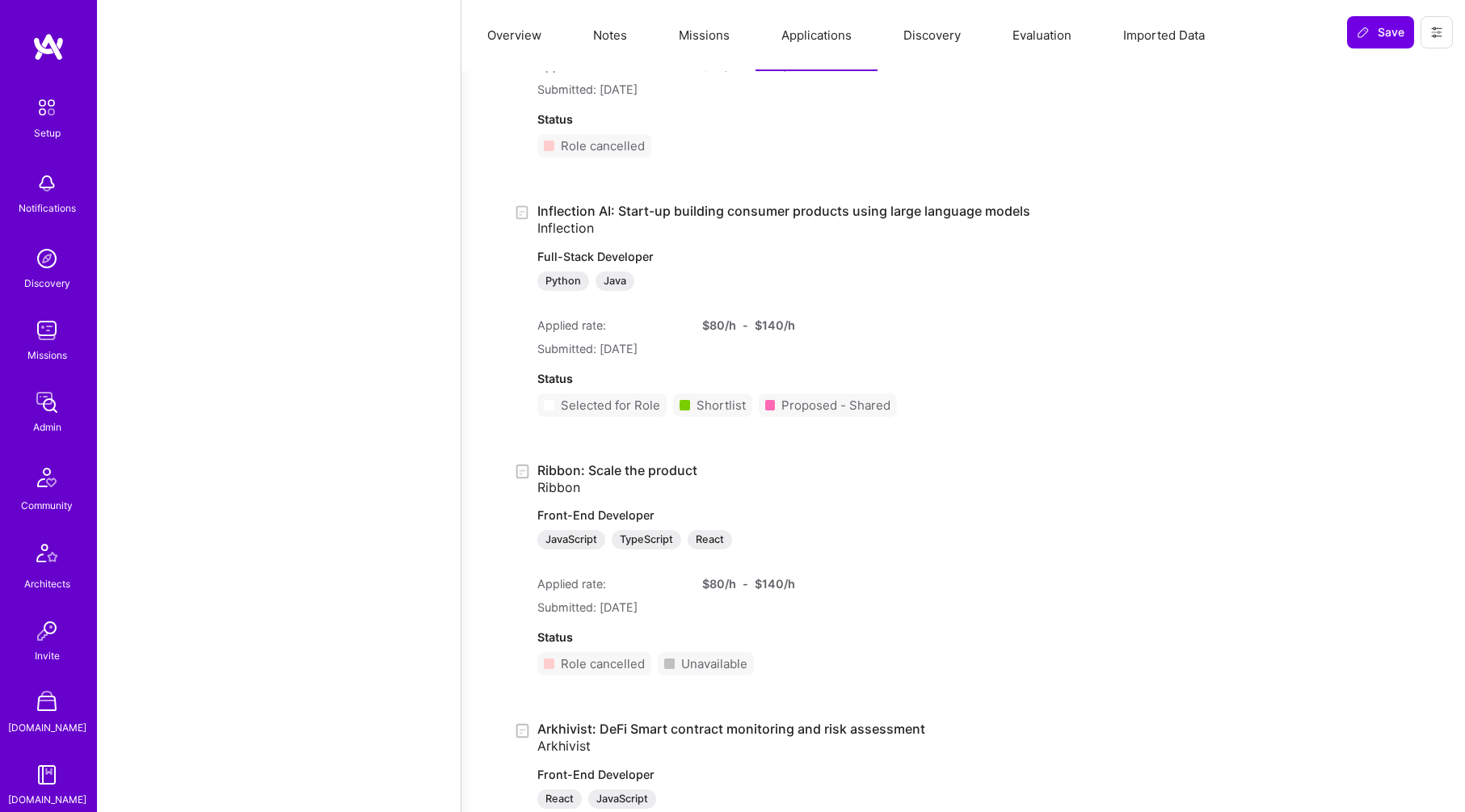
scroll to position [43941, 0]
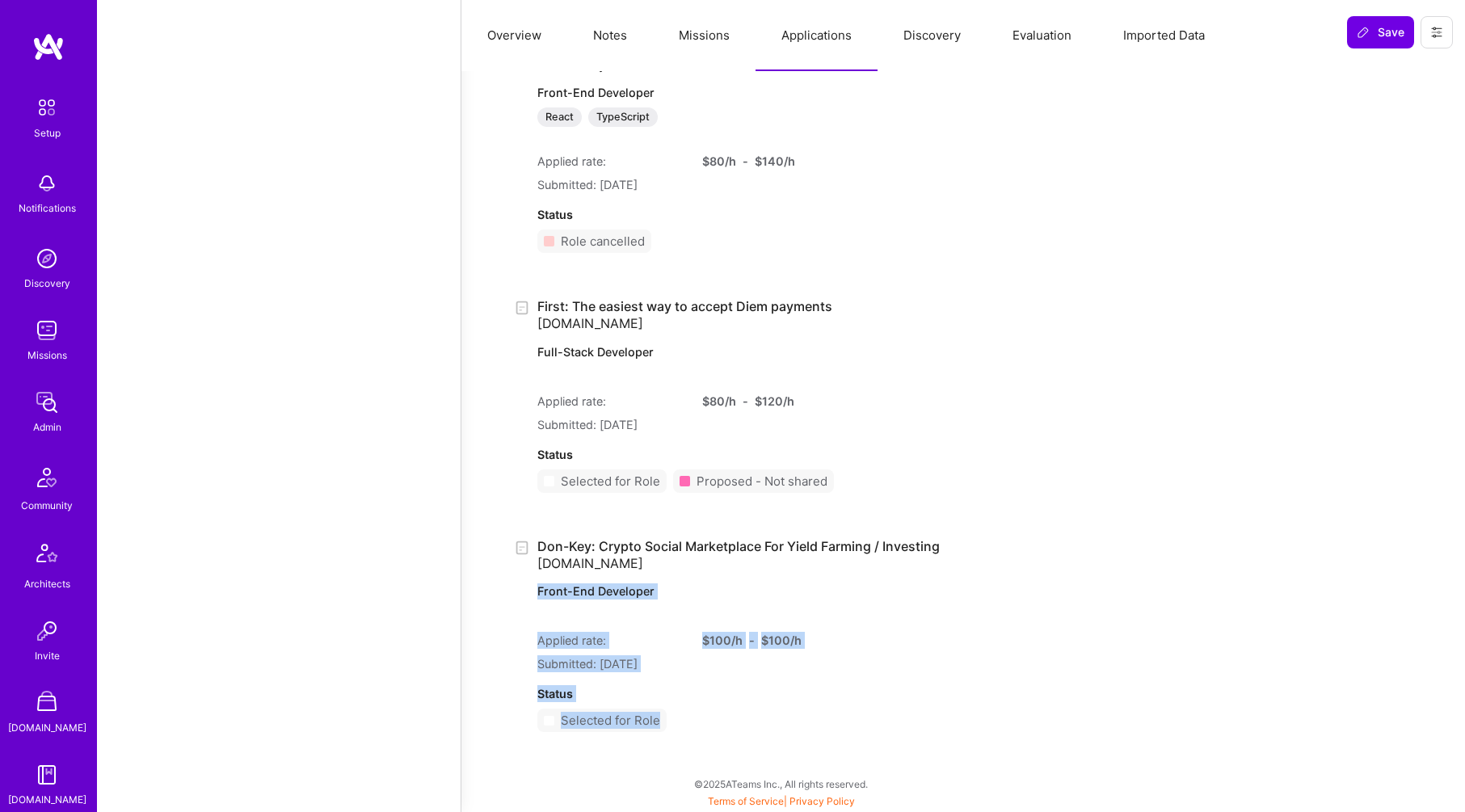
drag, startPoint x: 708, startPoint y: 720, endPoint x: 678, endPoint y: 553, distance: 169.7
click at [679, 573] on div "Don-Key: Crypto Social Marketplace For Yield Farming / Investing [DOMAIN_NAME] …" at bounding box center [750, 642] width 427 height 208
click at [678, 553] on div "Don-Key: Crypto Social Marketplace For Yield Farming / Investing [DOMAIN_NAME] …" at bounding box center [750, 642] width 427 height 208
